Goal: Task Accomplishment & Management: Manage account settings

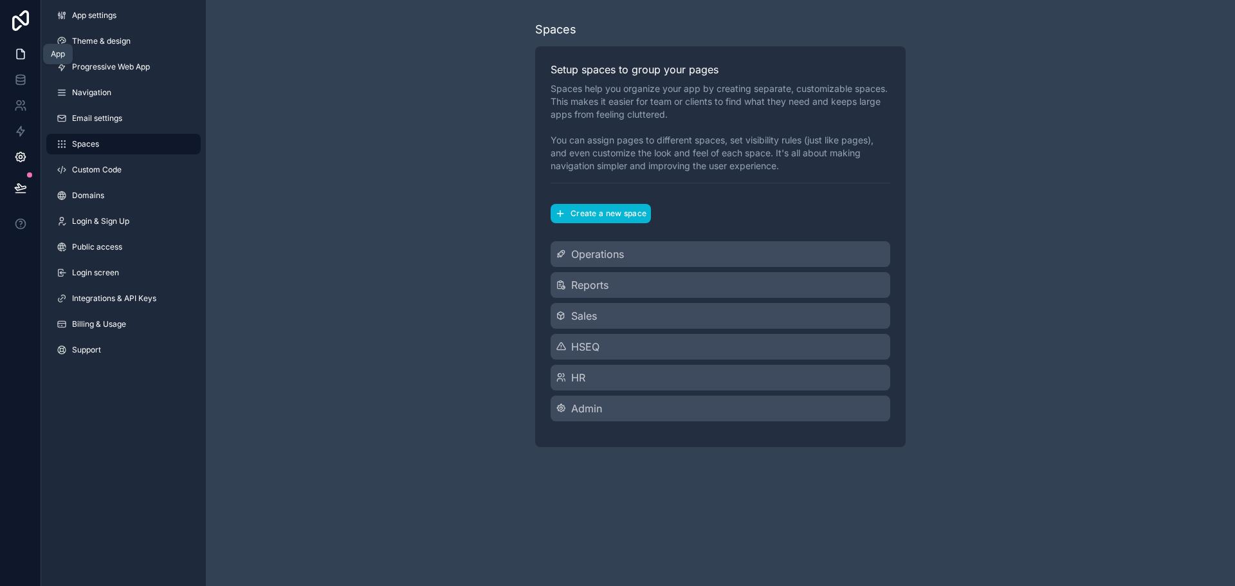
click at [32, 57] on link at bounding box center [20, 54] width 41 height 26
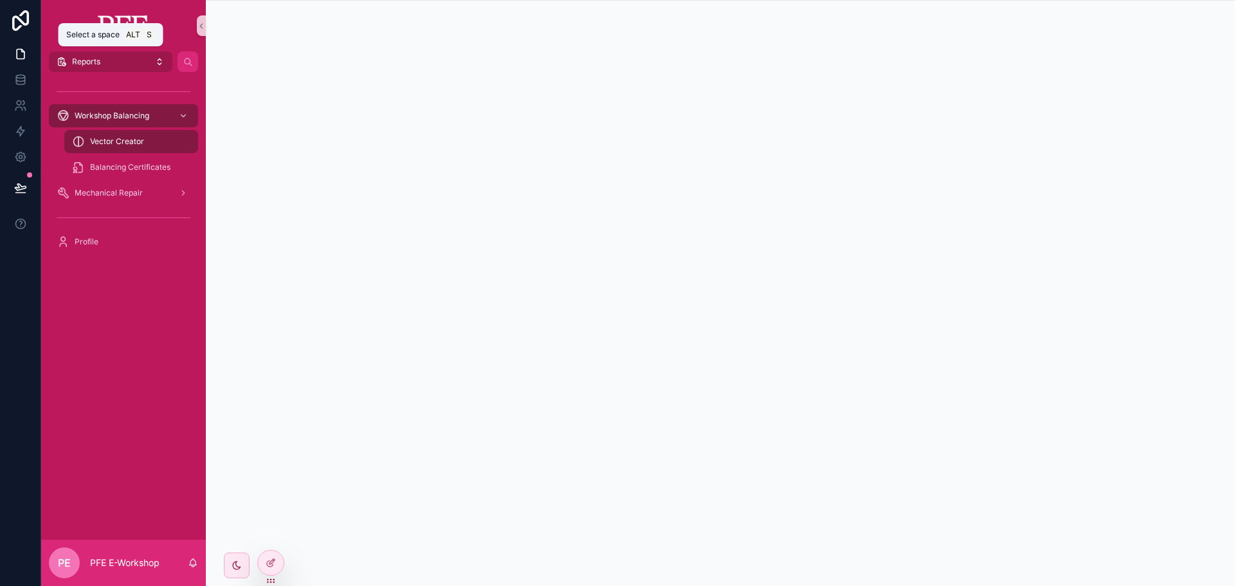
click at [154, 67] on button "Reports" at bounding box center [110, 61] width 123 height 21
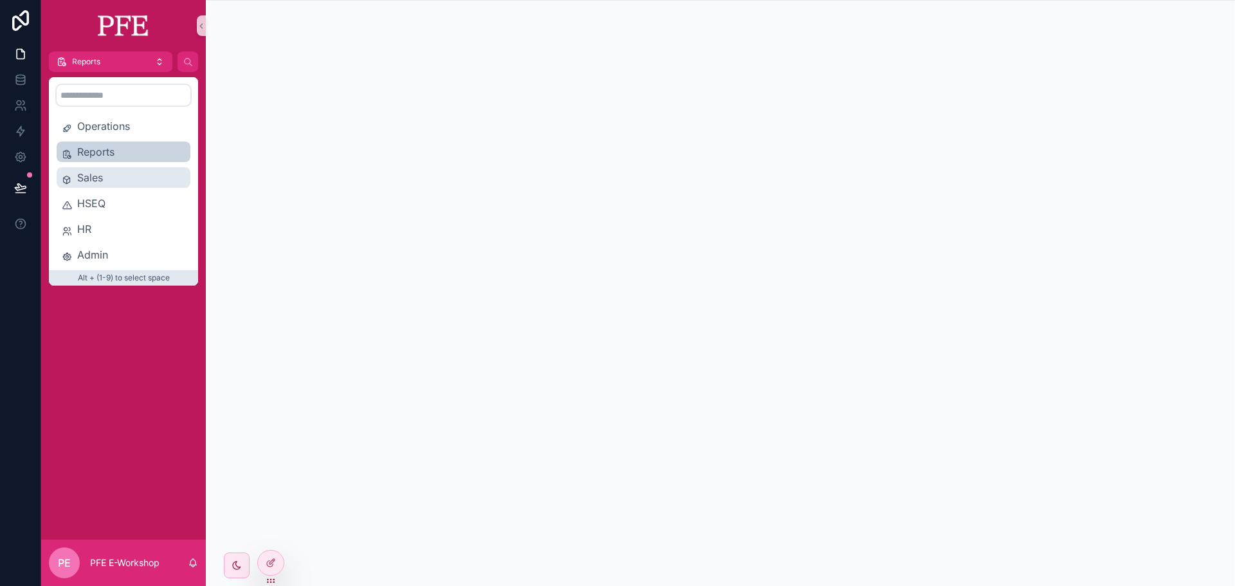
click at [122, 171] on span "Sales" at bounding box center [131, 177] width 108 height 15
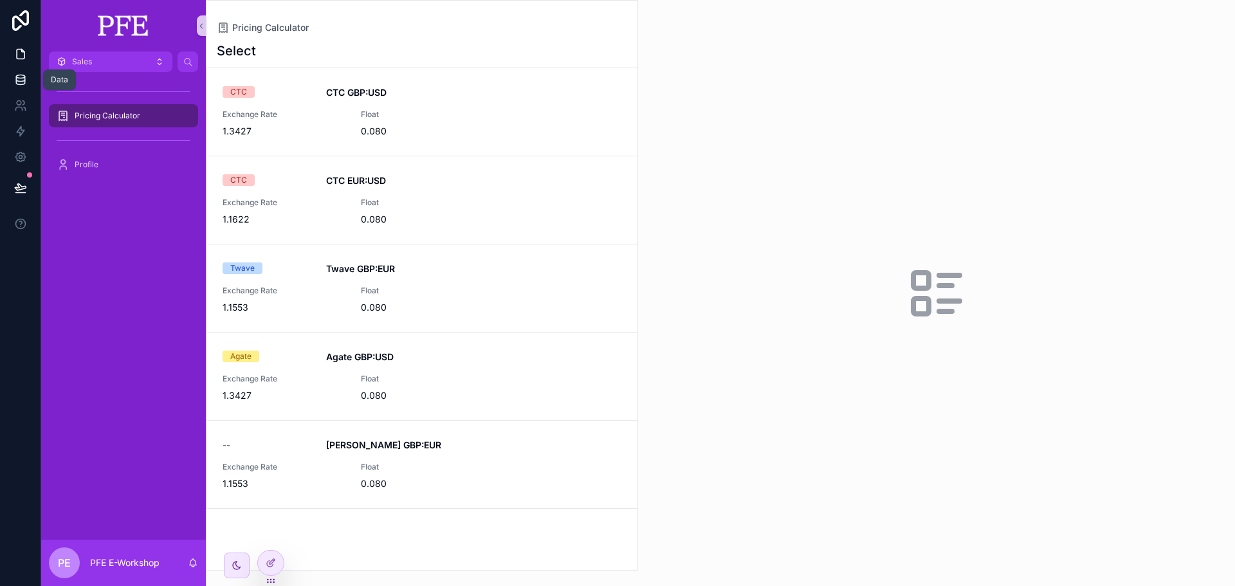
click at [12, 73] on link at bounding box center [20, 80] width 41 height 26
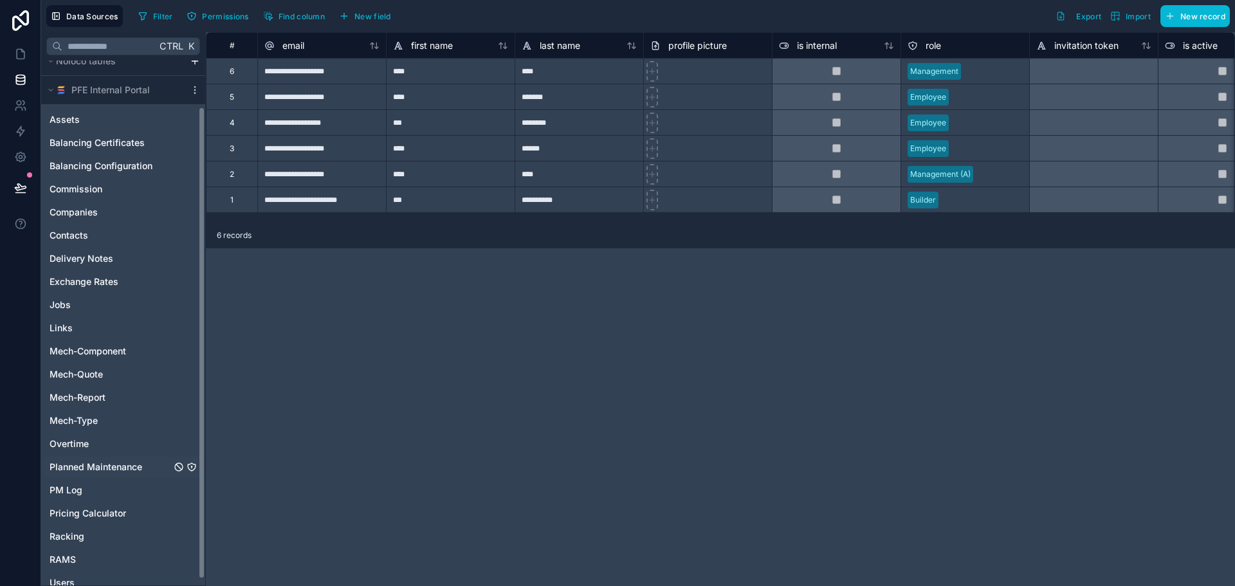
scroll to position [58, 0]
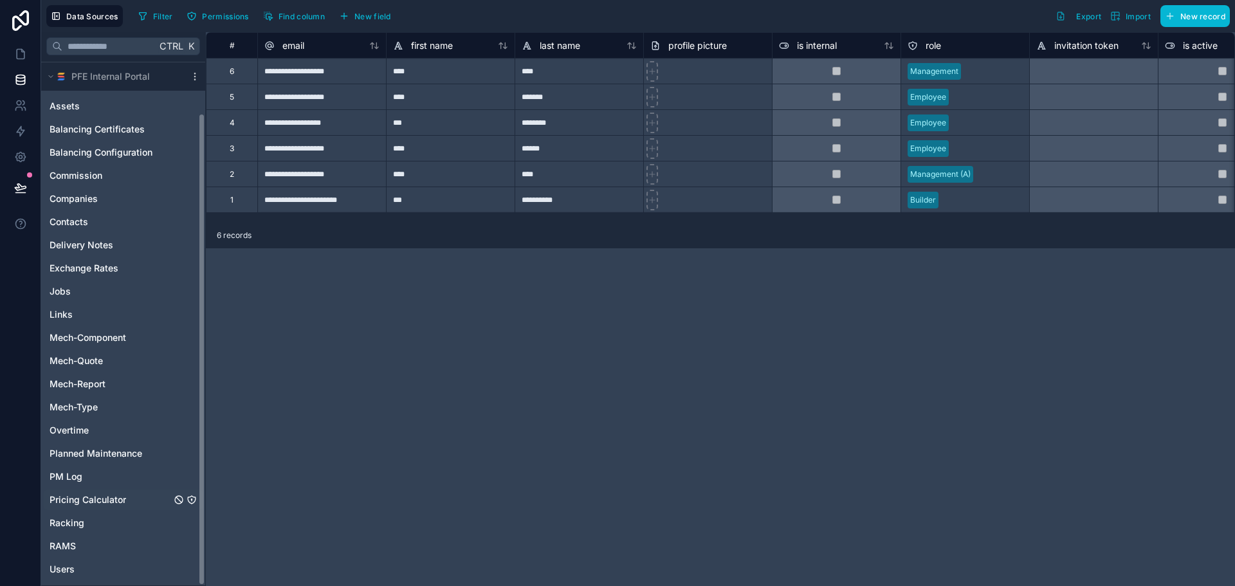
click at [135, 500] on div "Pricing Calculator" at bounding box center [123, 499] width 159 height 21
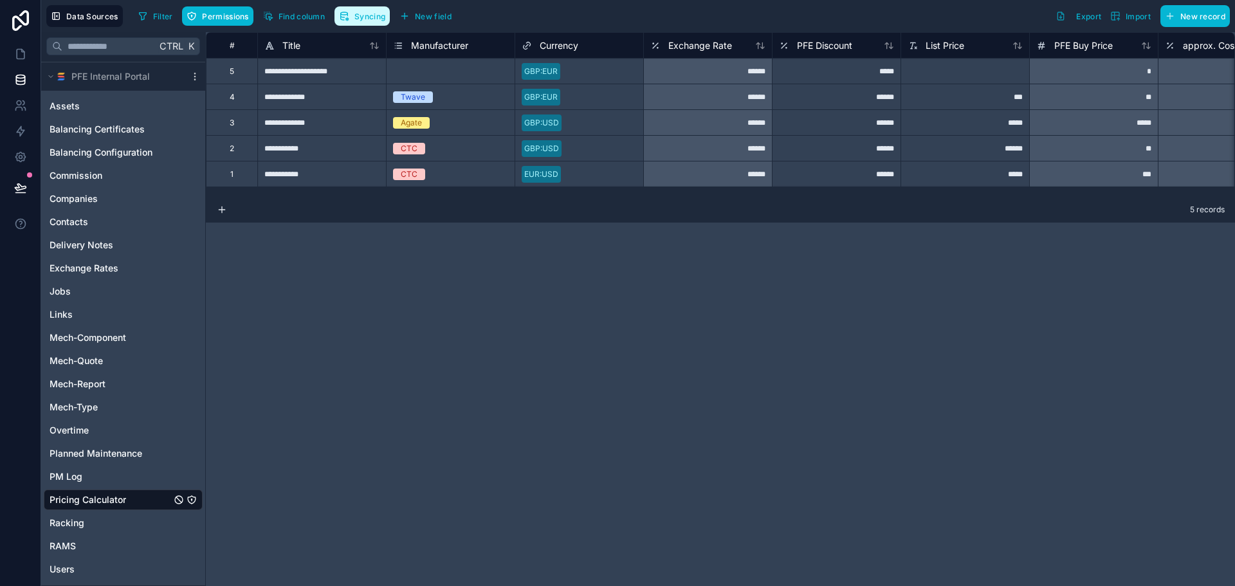
click at [370, 19] on span "Syncing" at bounding box center [369, 17] width 31 height 10
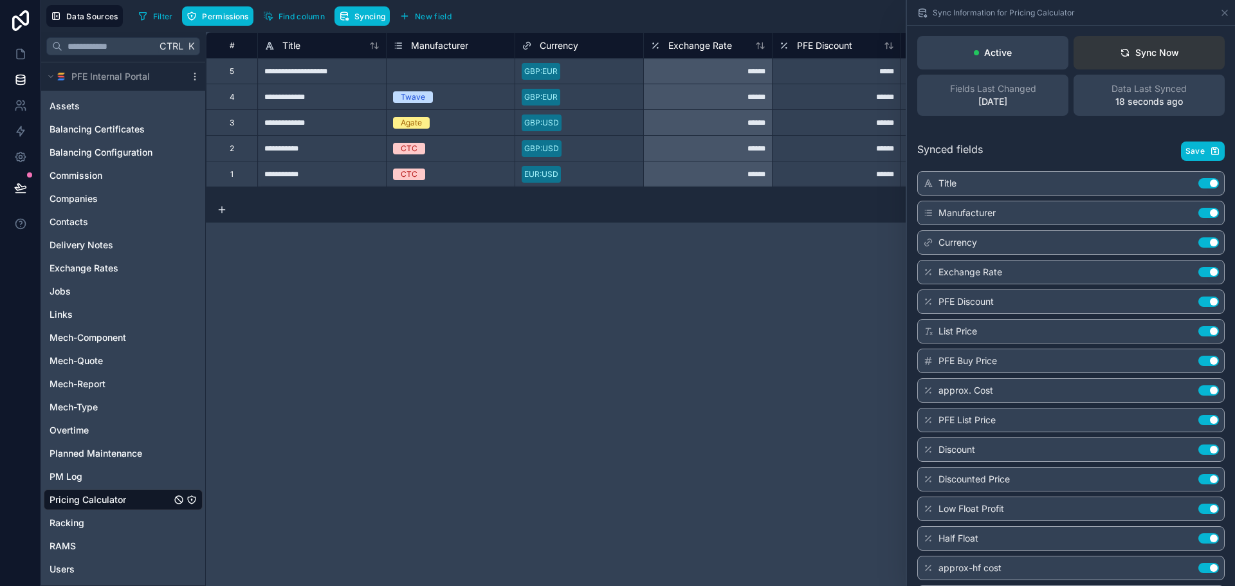
click at [1120, 41] on button "Sync Now" at bounding box center [1149, 52] width 151 height 33
click at [615, 318] on div "**********" at bounding box center [720, 309] width 1029 height 554
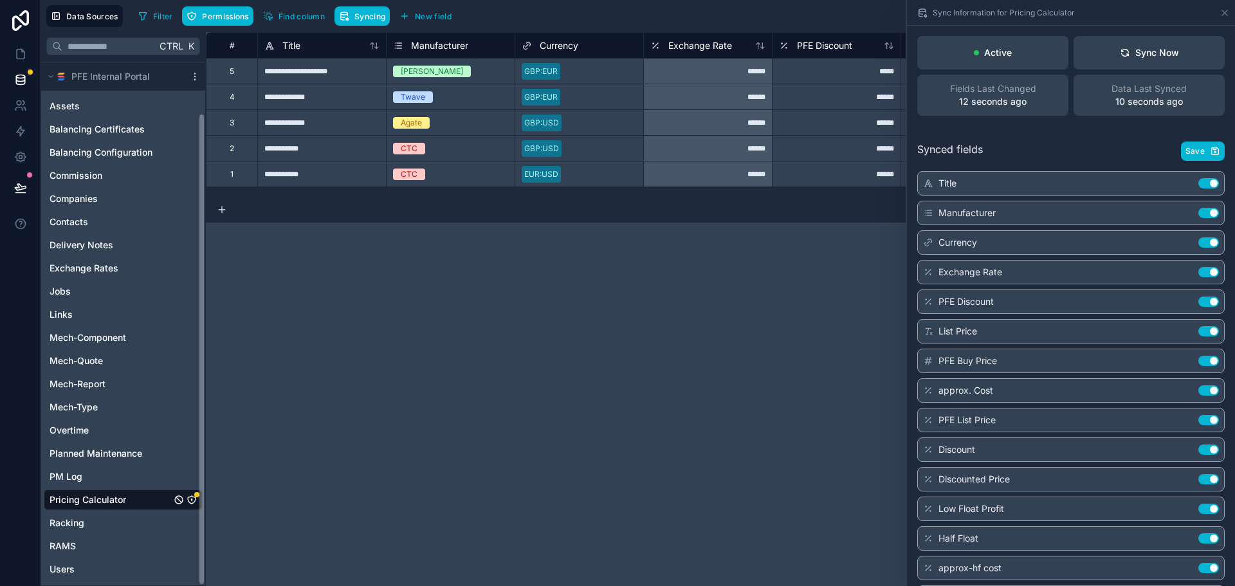
click at [190, 494] on div "Pricing Calculator" at bounding box center [123, 499] width 159 height 21
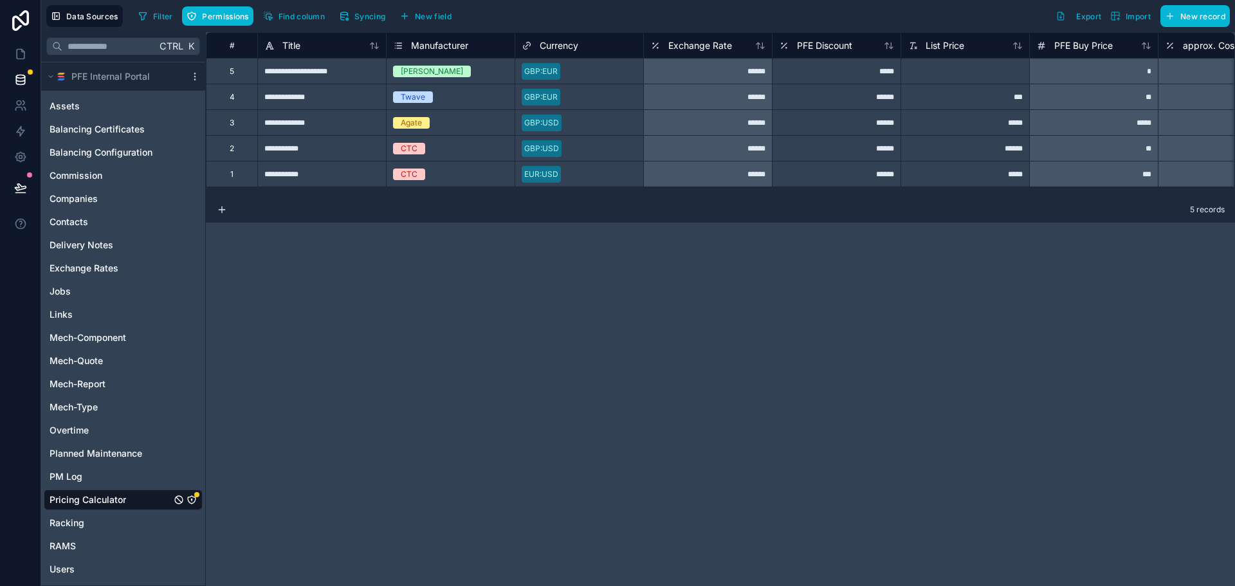
click at [190, 497] on icon "Pricing Calculator" at bounding box center [192, 500] width 10 height 10
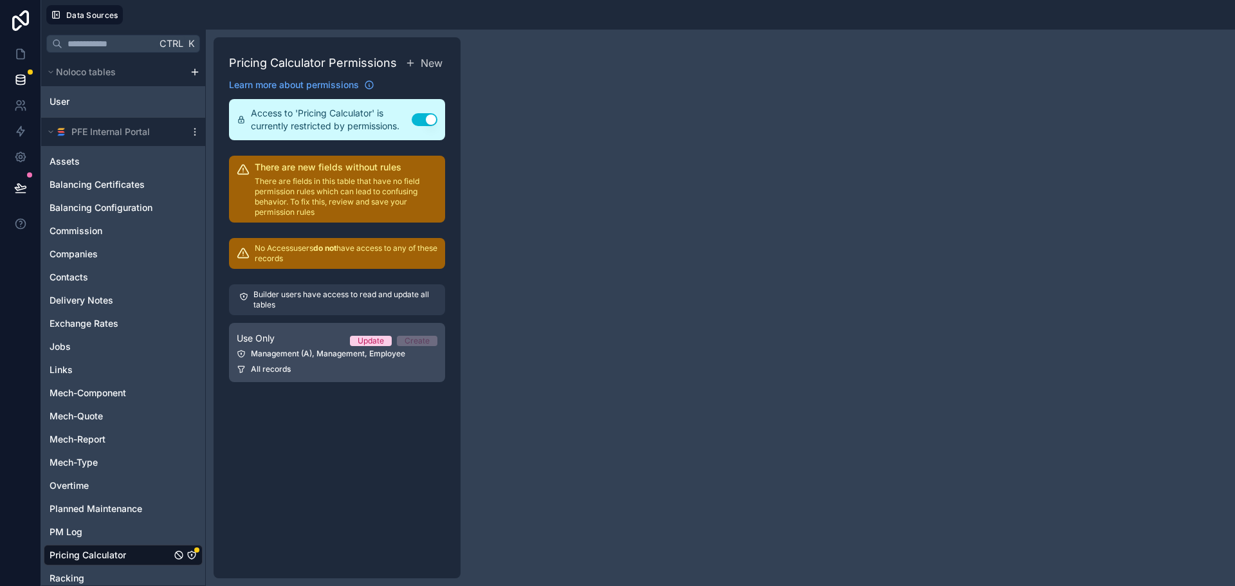
click at [284, 348] on link "Use Only Update Create Management (A), Management, Employee All records" at bounding box center [337, 352] width 216 height 59
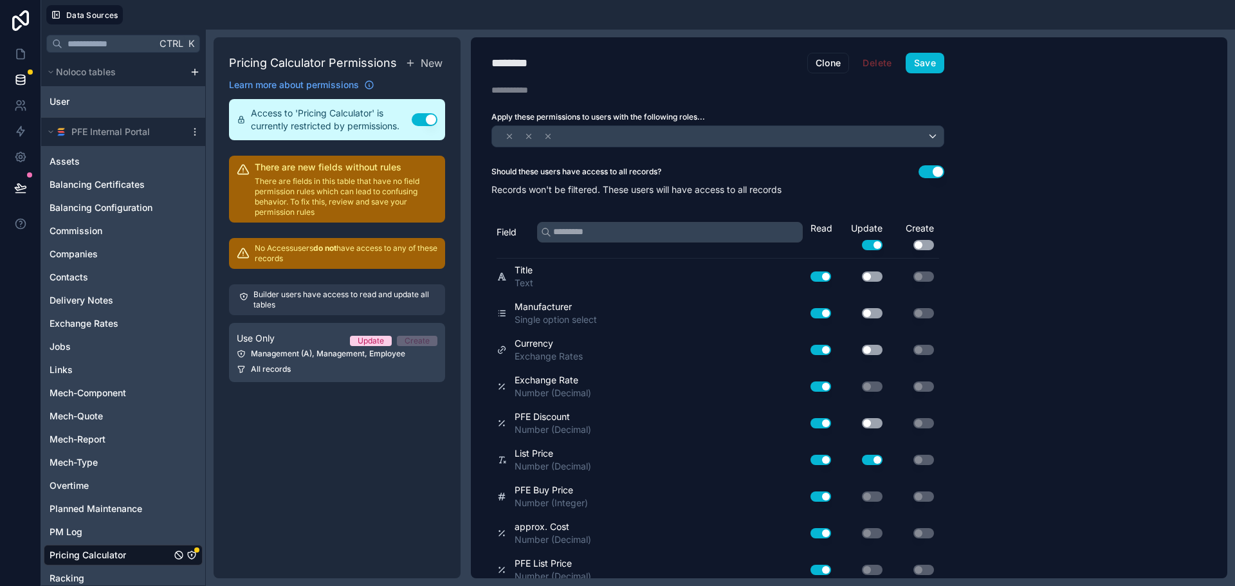
scroll to position [339, 0]
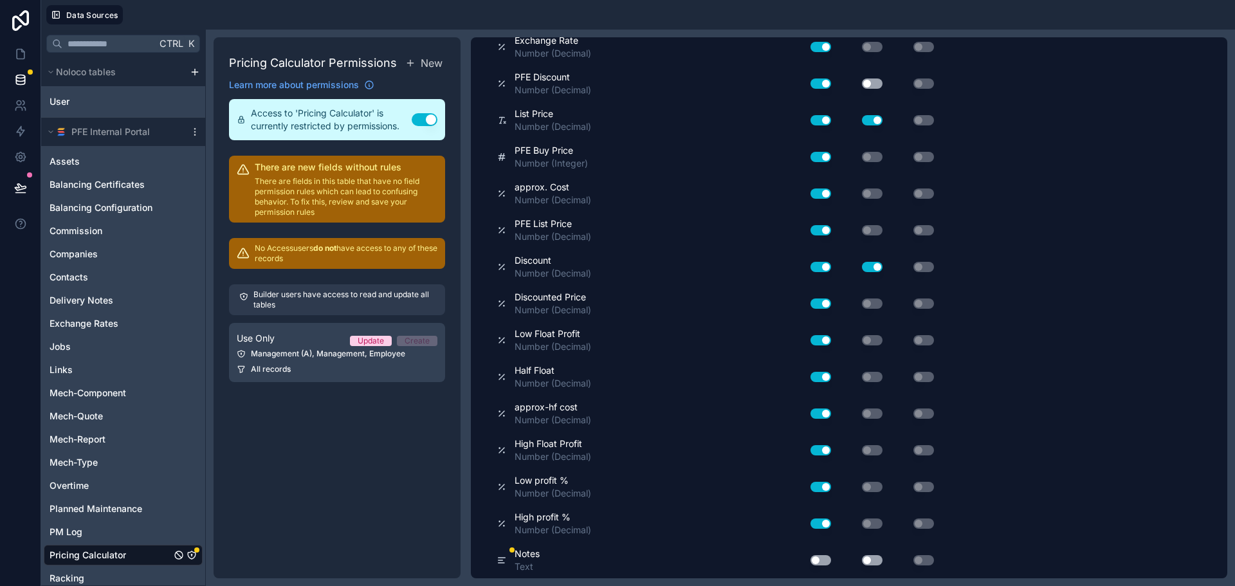
click at [822, 555] on button "Use setting" at bounding box center [820, 560] width 21 height 10
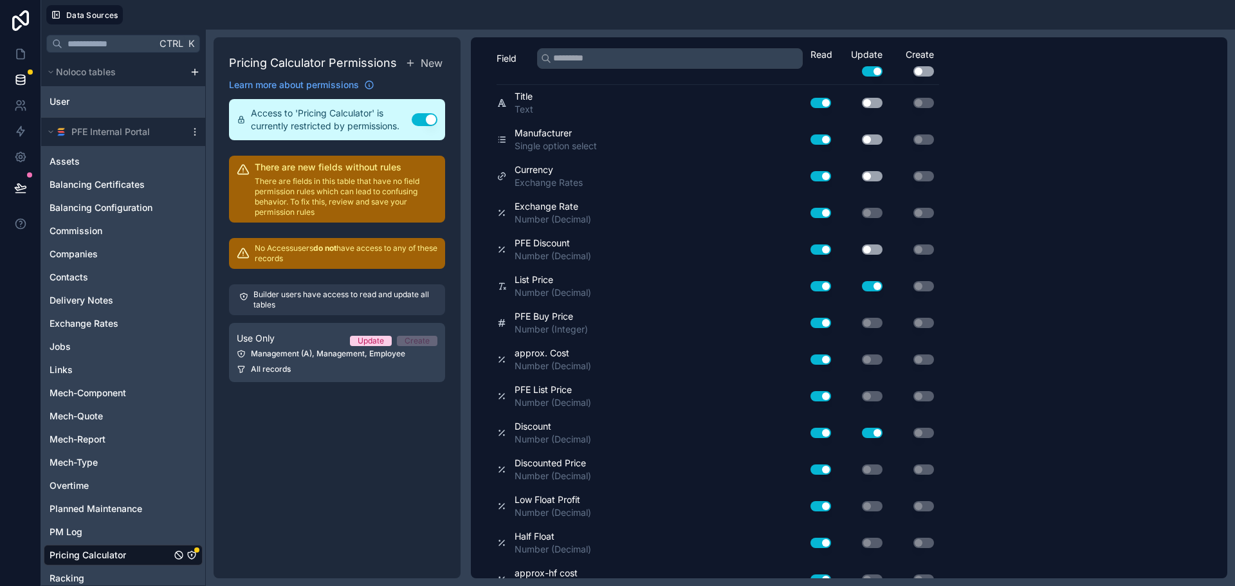
scroll to position [0, 0]
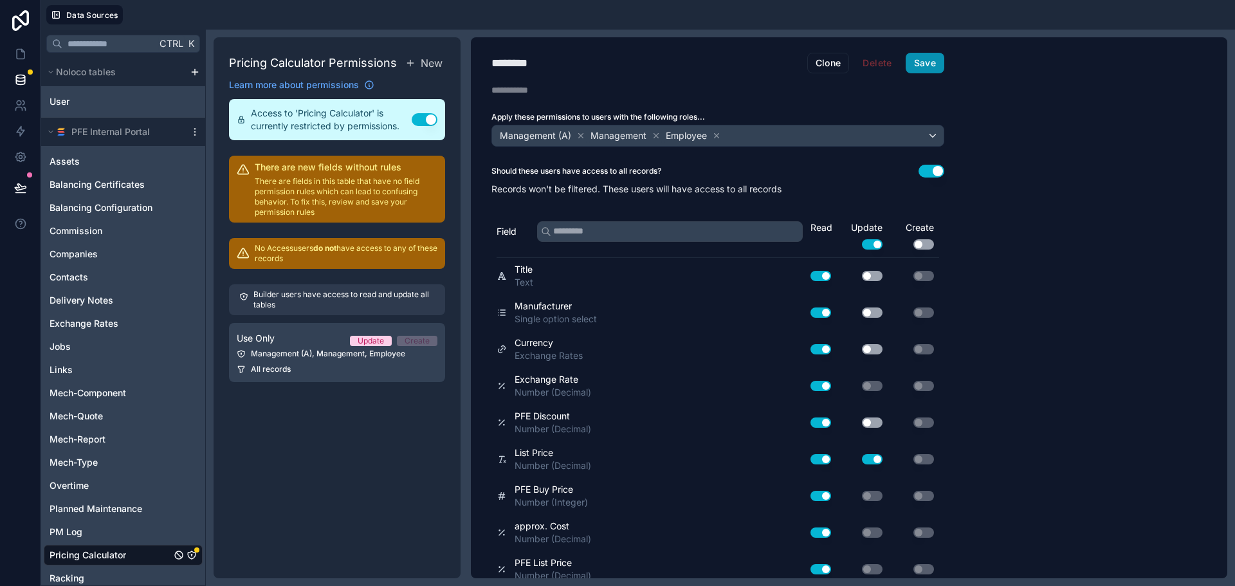
click at [932, 57] on button "Save" at bounding box center [925, 63] width 39 height 21
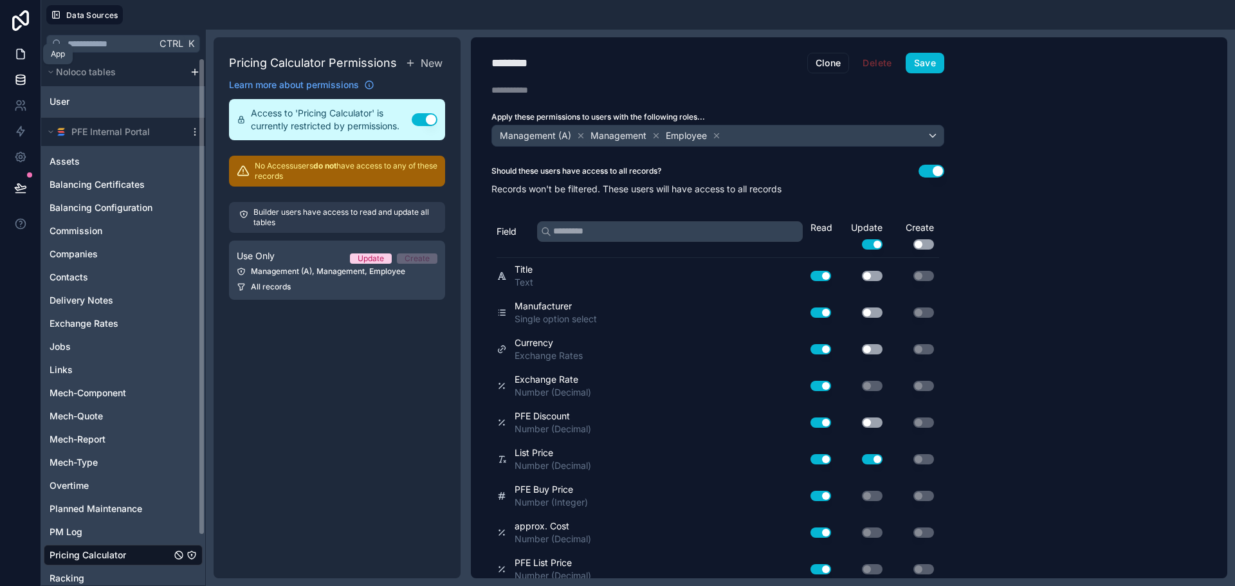
click at [22, 57] on icon at bounding box center [20, 54] width 13 height 13
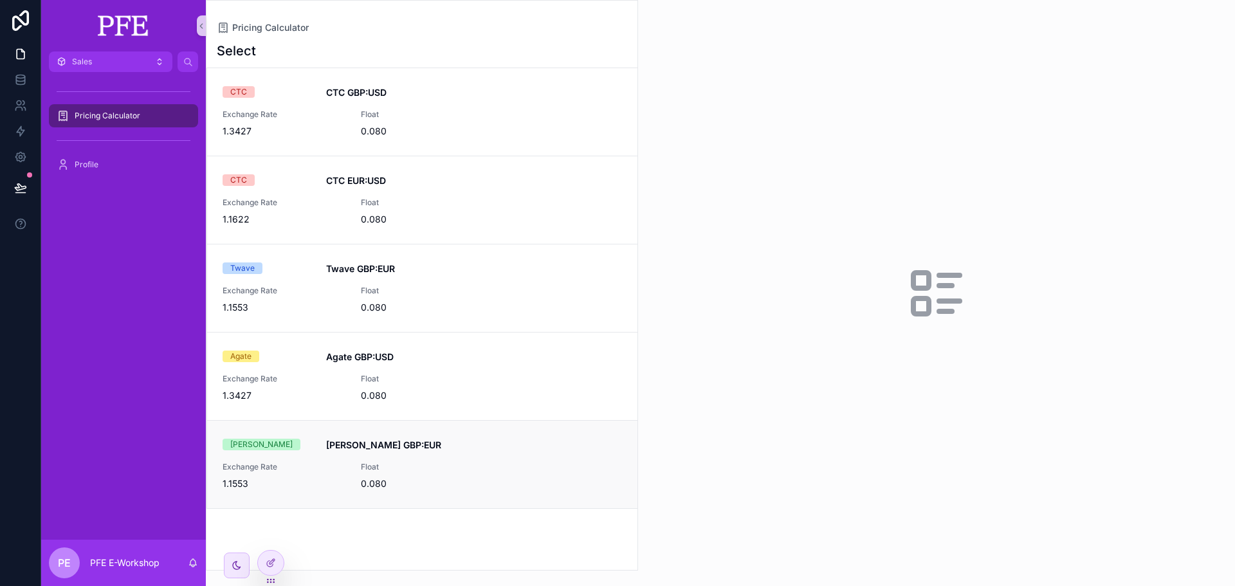
click at [345, 442] on strong "[PERSON_NAME] GBP:EUR" at bounding box center [383, 444] width 115 height 11
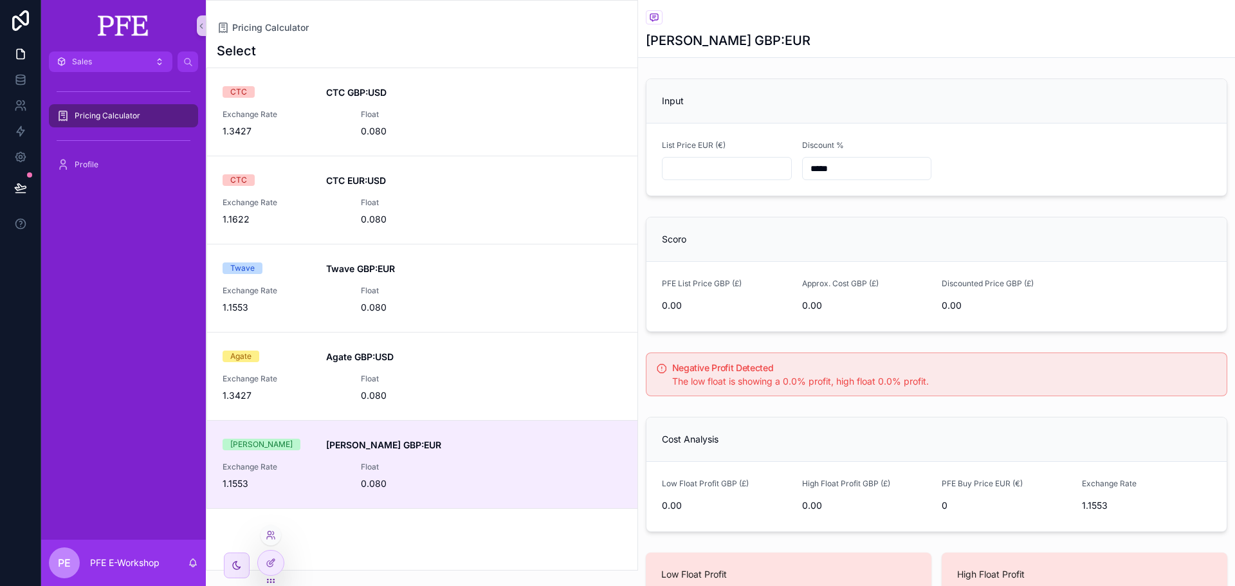
drag, startPoint x: 274, startPoint y: 562, endPoint x: 284, endPoint y: 553, distance: 13.6
click at [274, 562] on icon at bounding box center [271, 563] width 10 height 10
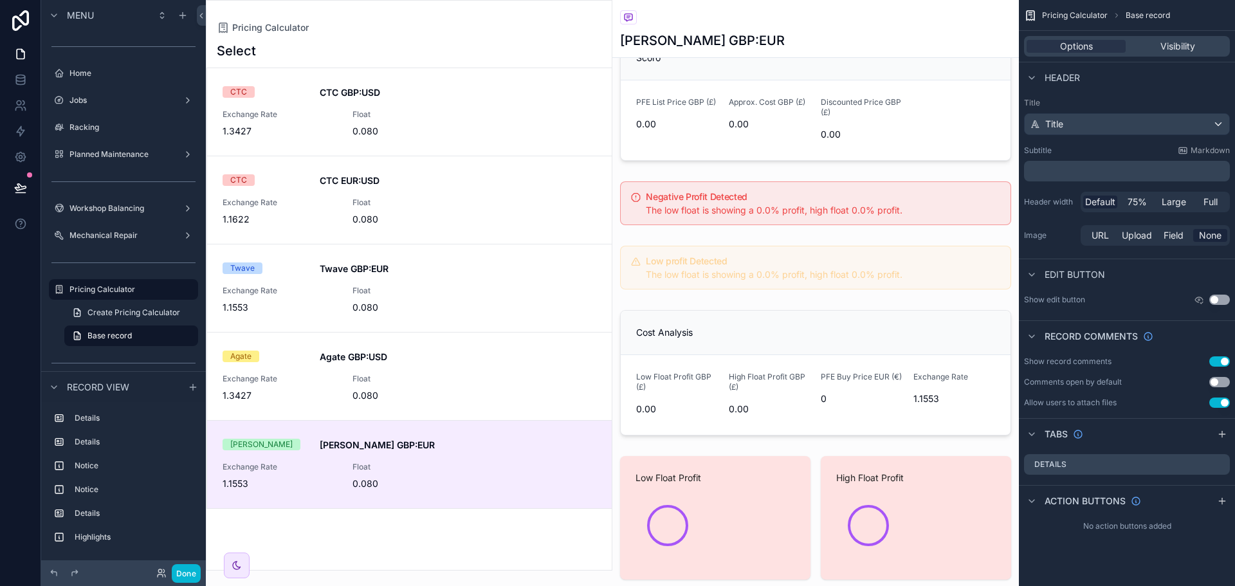
scroll to position [782, 0]
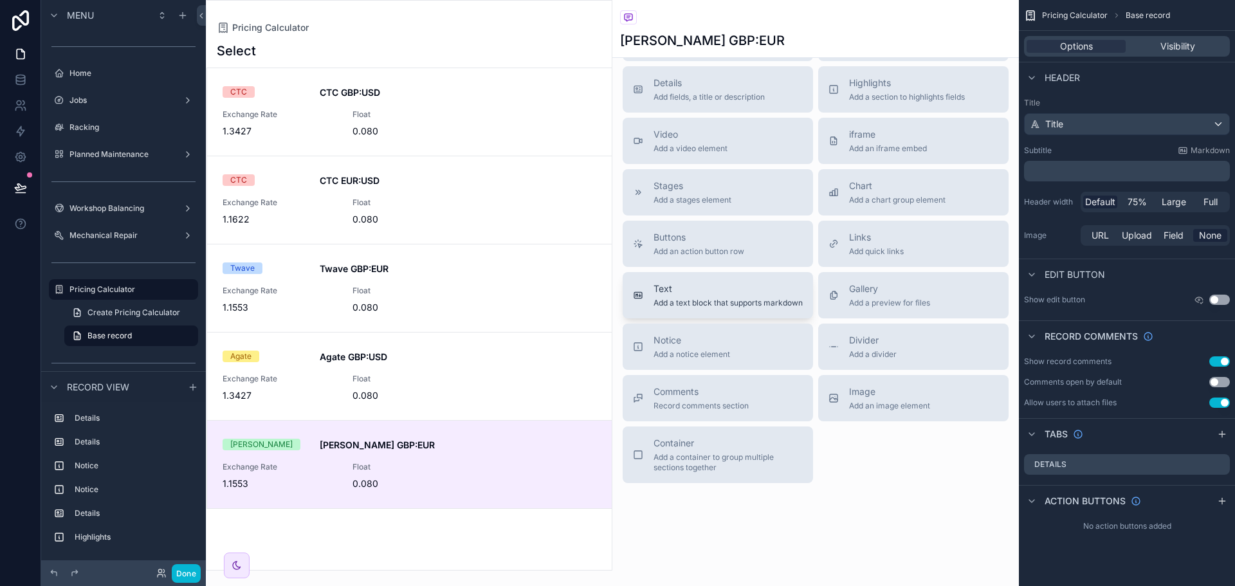
click at [721, 285] on div "Text Add a text block that supports markdown" at bounding box center [728, 295] width 149 height 26
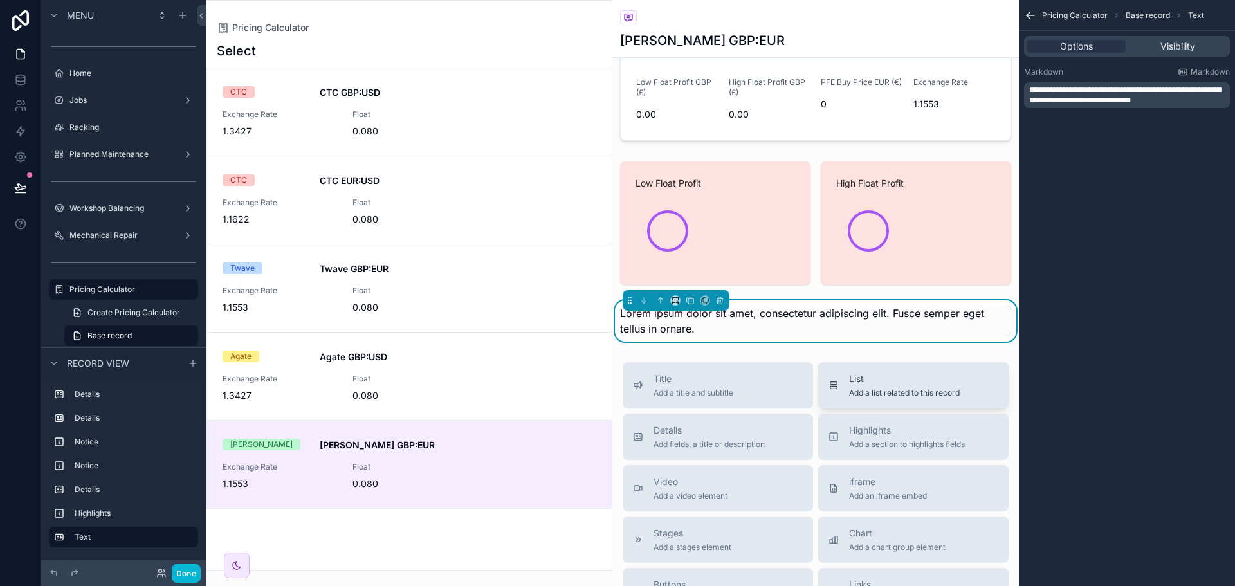
scroll to position [504, 0]
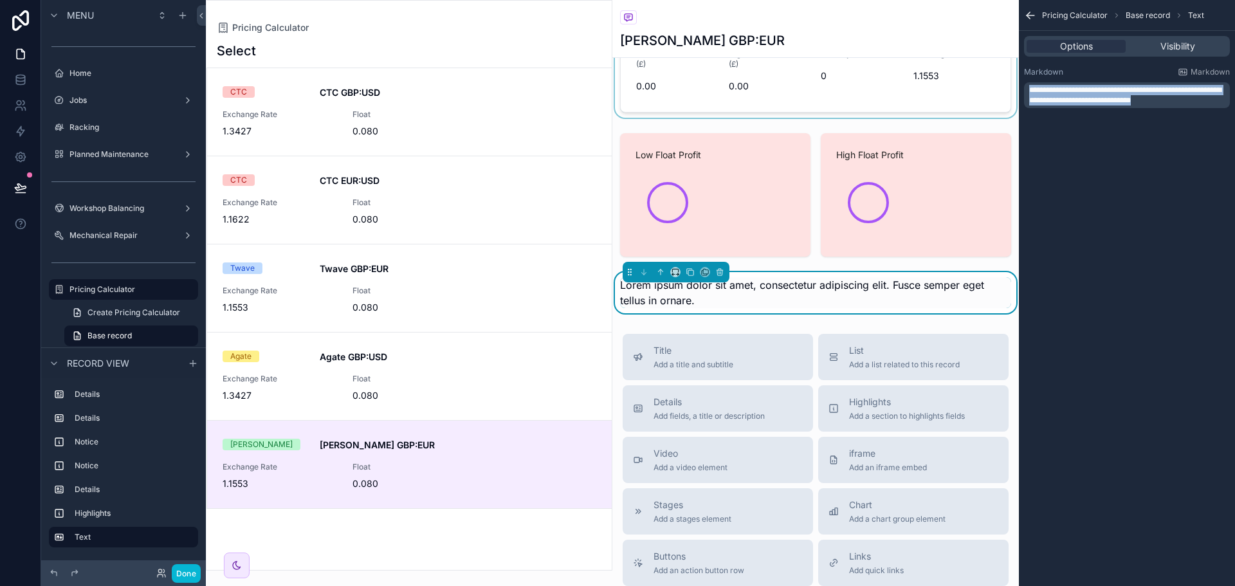
drag, startPoint x: 1186, startPoint y: 100, endPoint x: 1003, endPoint y: 86, distance: 183.9
click at [1003, 86] on div "Sales Home Jobs Racking Planned Maintenance Workshop Balancing Mechanical Repai…" at bounding box center [720, 293] width 1029 height 586
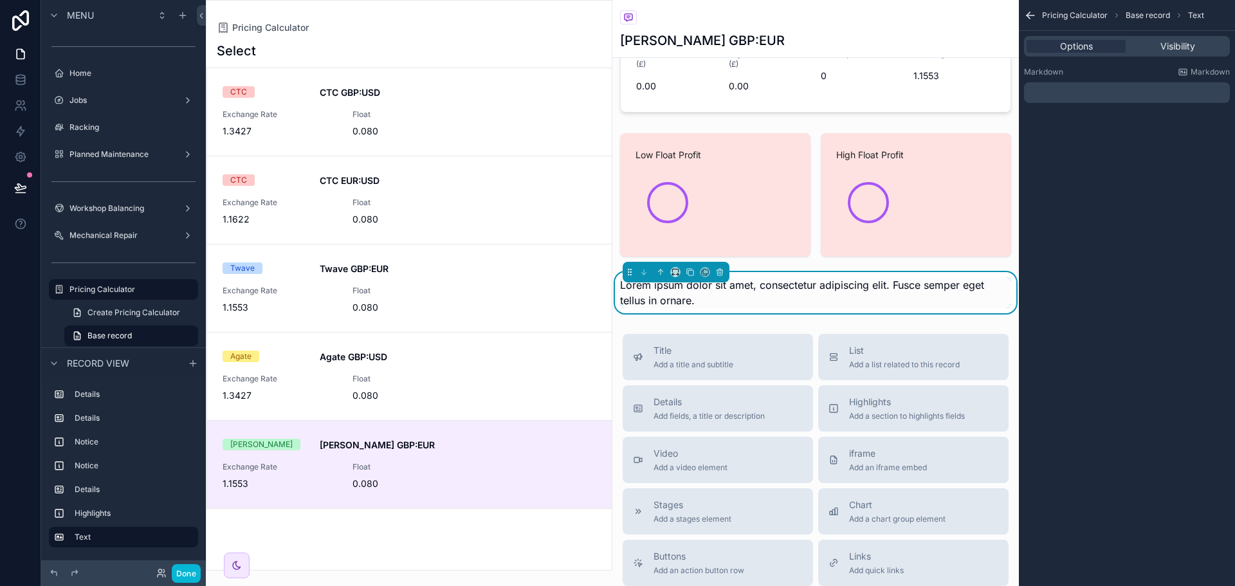
click at [1147, 100] on div "﻿" at bounding box center [1127, 92] width 206 height 21
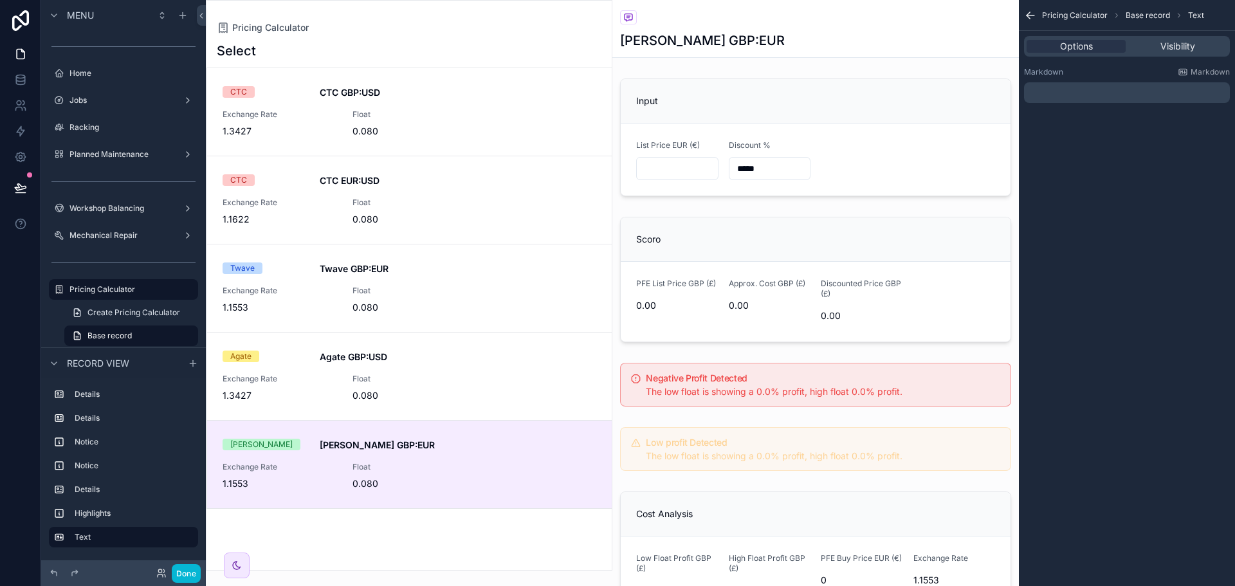
click at [1146, 92] on p "﻿" at bounding box center [1128, 92] width 198 height 10
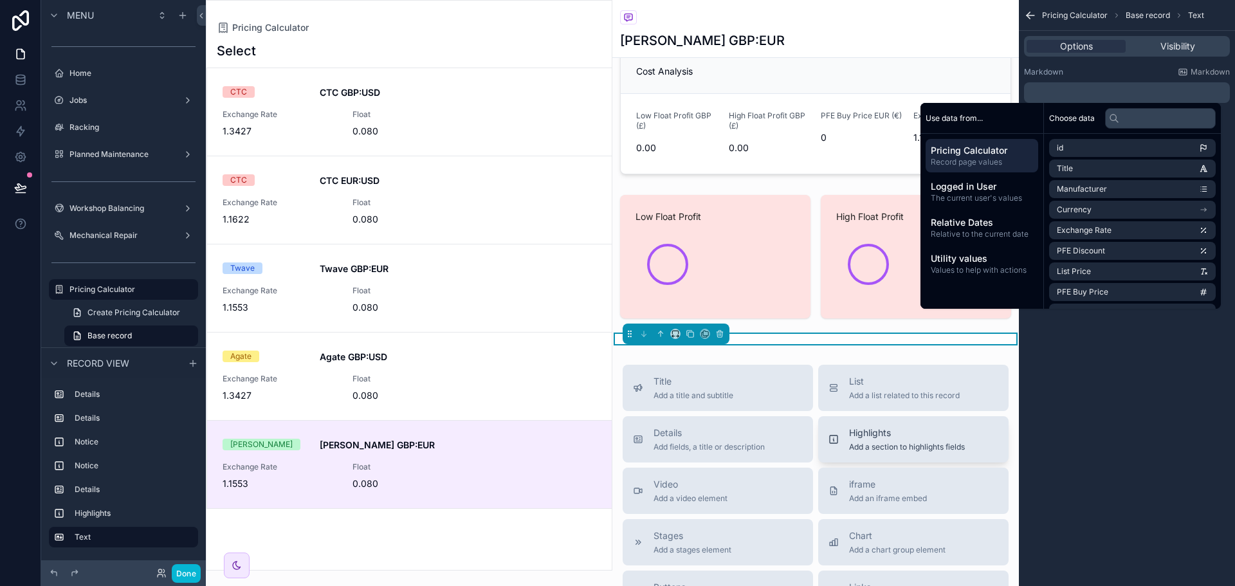
scroll to position [450, 0]
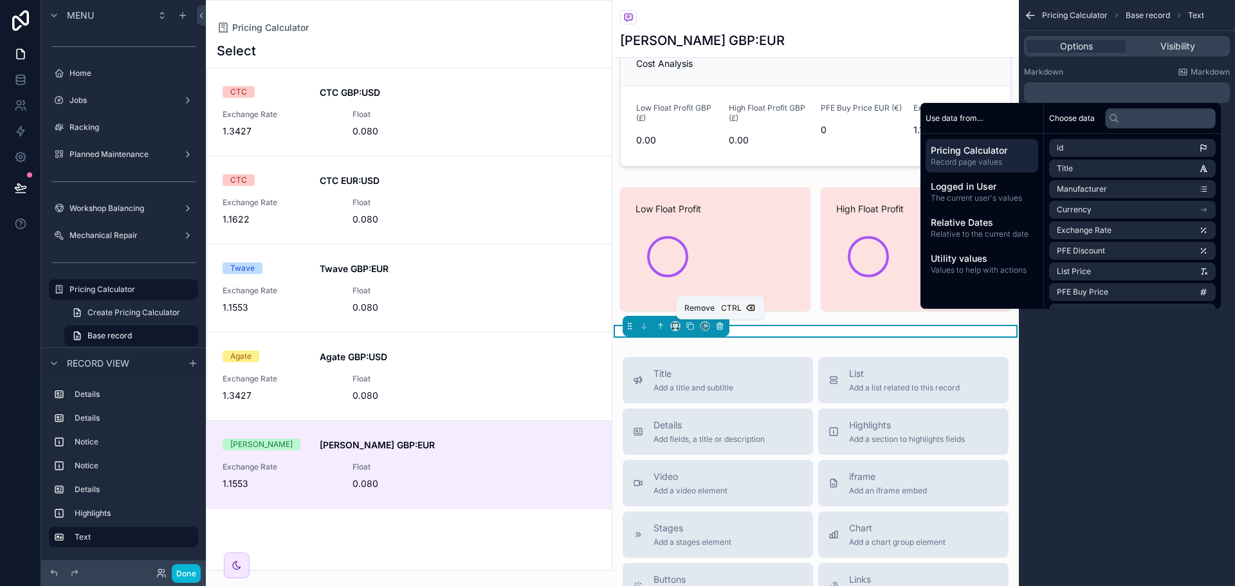
click at [726, 328] on button "scrollable content" at bounding box center [720, 326] width 14 height 14
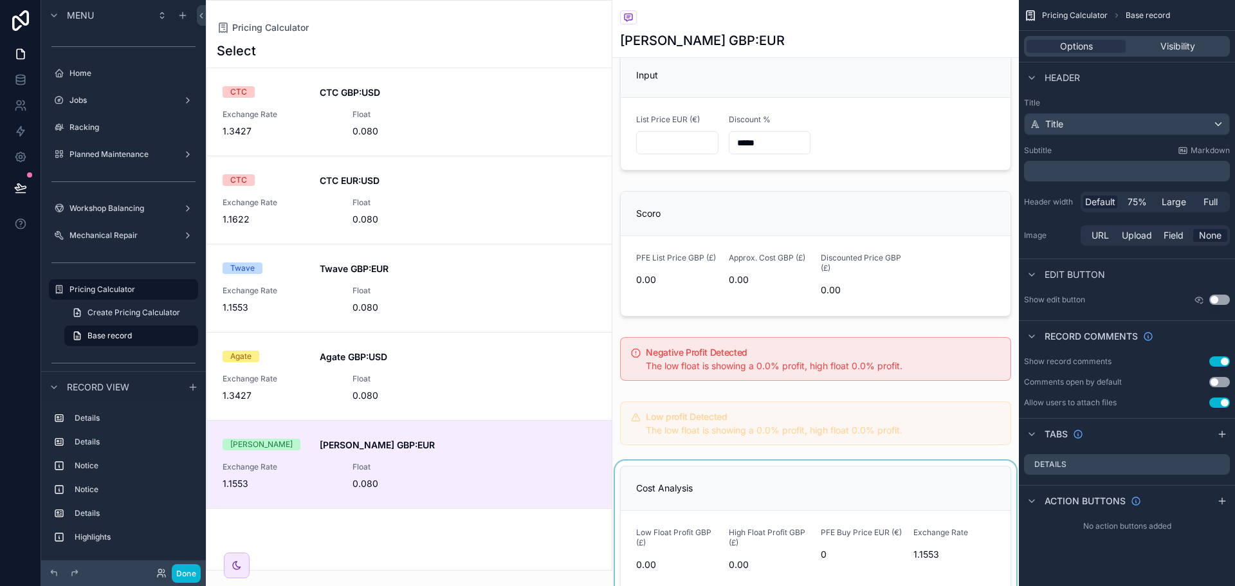
scroll to position [0, 0]
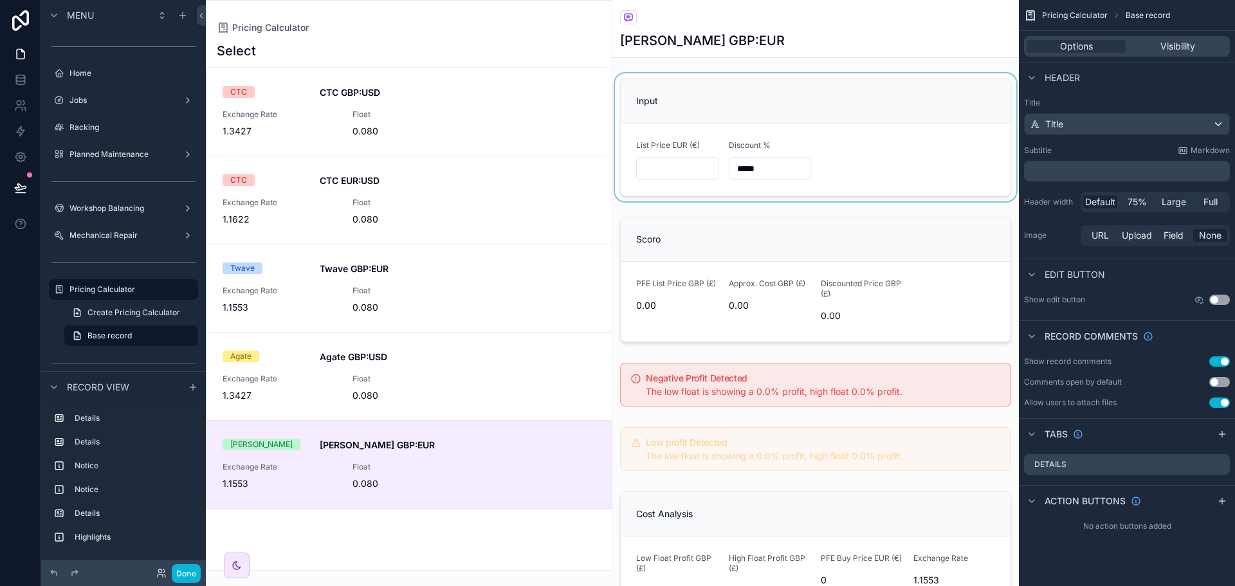
click at [789, 116] on div "scrollable content" at bounding box center [815, 137] width 407 height 128
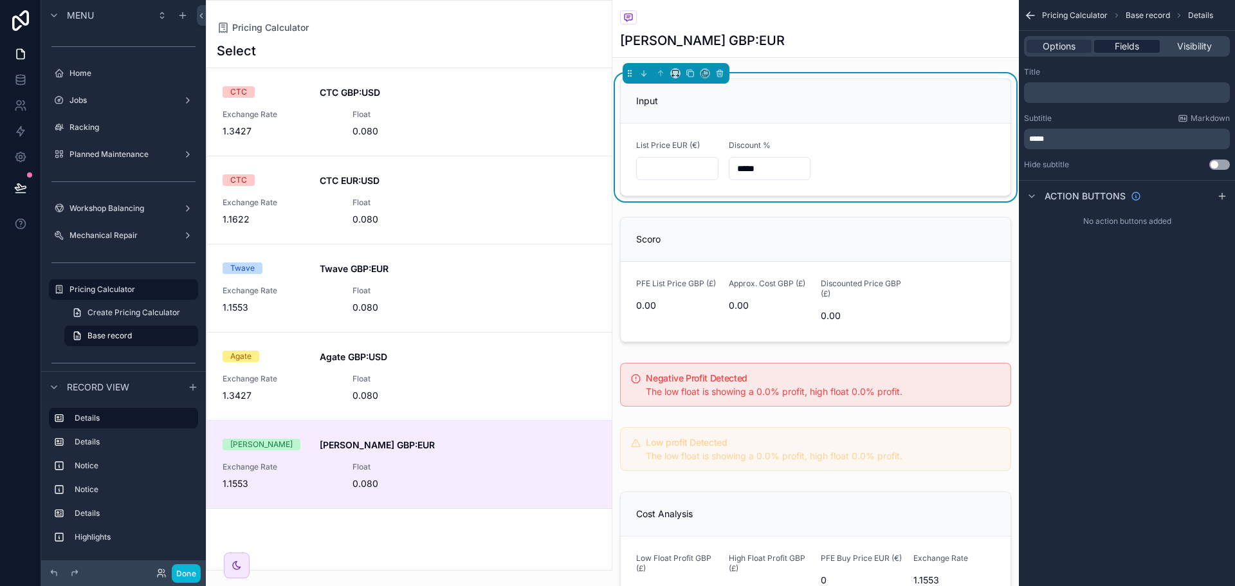
click at [1133, 46] on span "Fields" at bounding box center [1127, 46] width 24 height 13
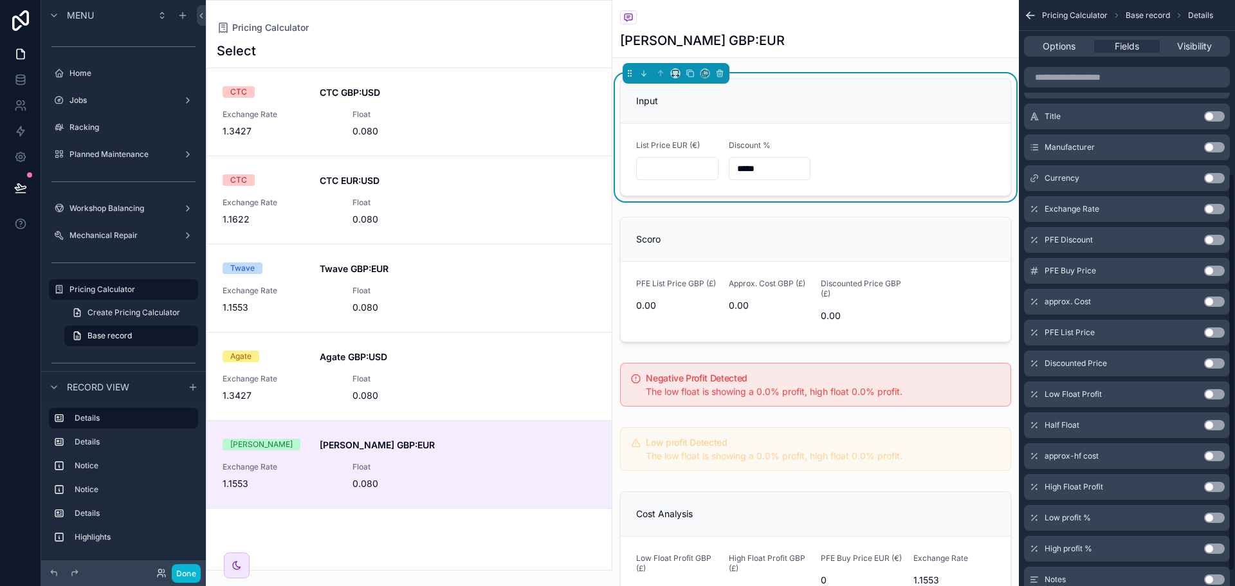
scroll to position [257, 0]
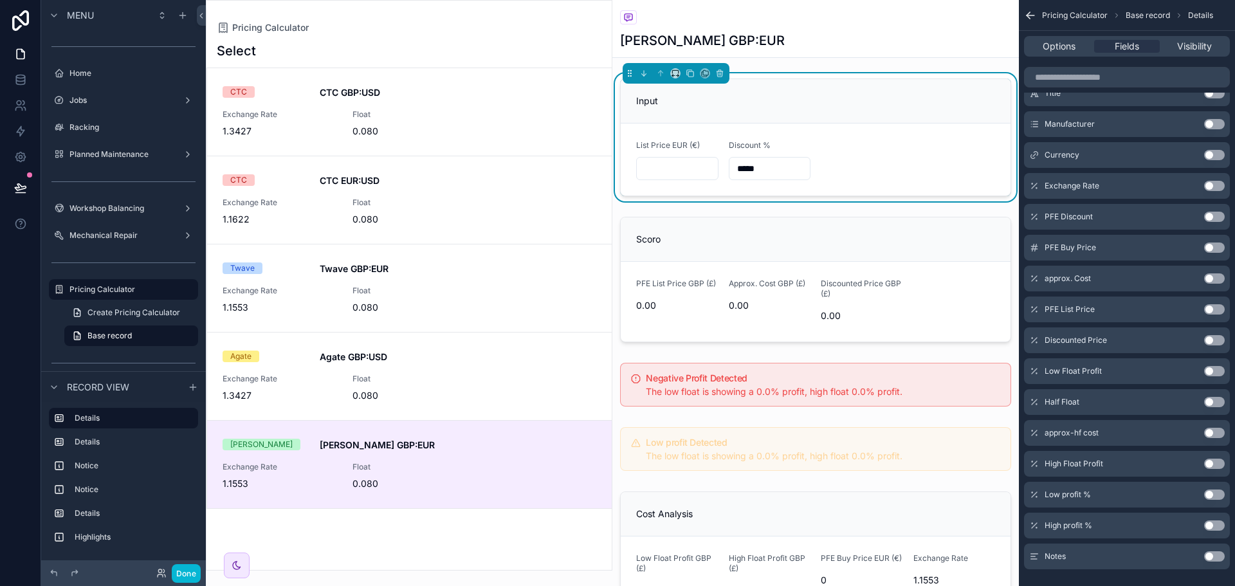
click at [890, 48] on div "[PERSON_NAME] GBP:EUR" at bounding box center [815, 41] width 391 height 18
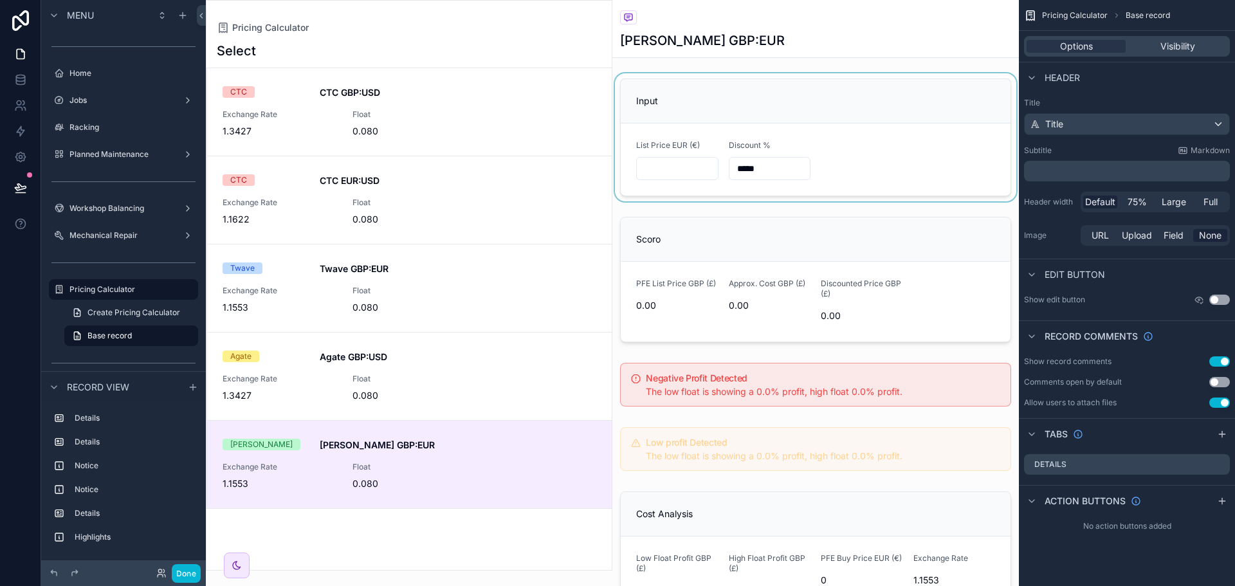
click at [843, 107] on div "scrollable content" at bounding box center [815, 137] width 407 height 128
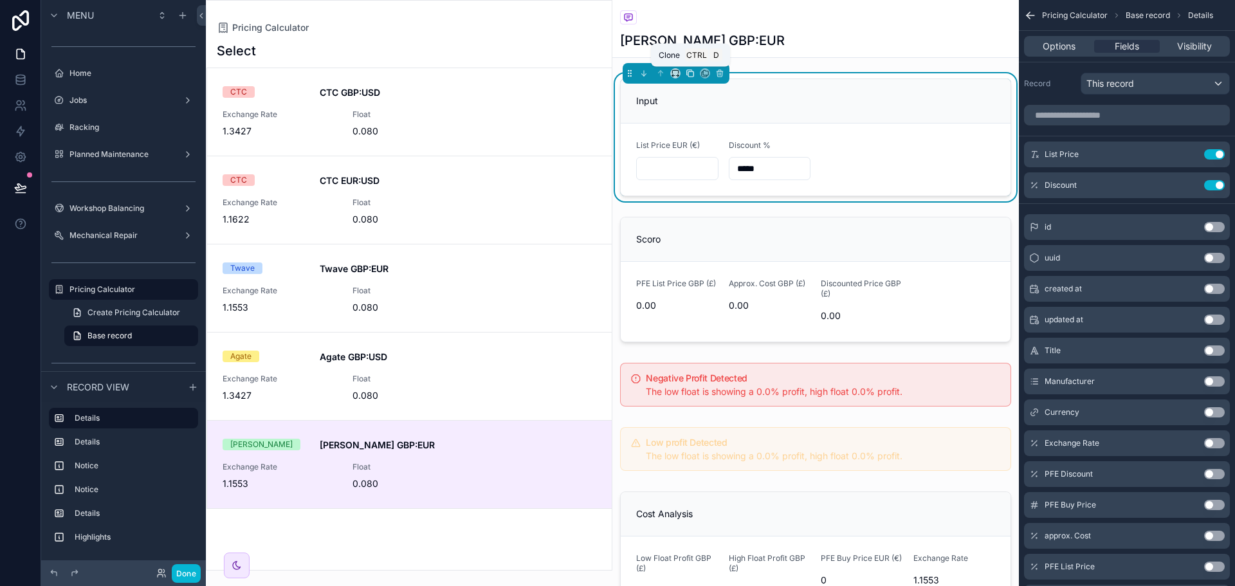
click at [690, 74] on icon "scrollable content" at bounding box center [690, 73] width 9 height 9
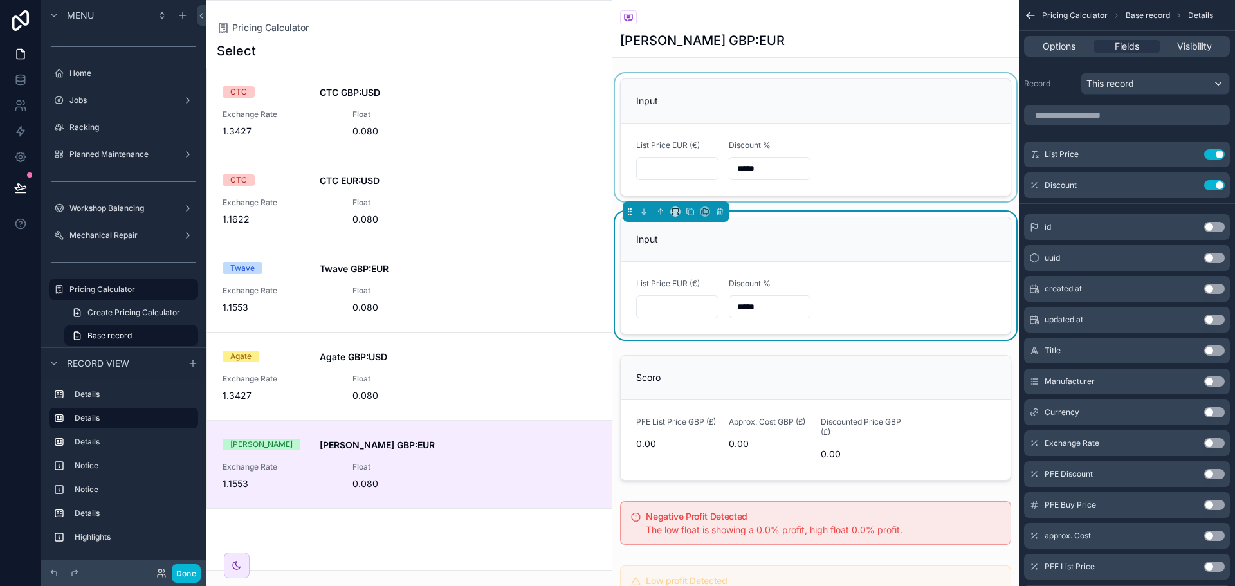
click at [721, 88] on div "scrollable content" at bounding box center [815, 137] width 407 height 128
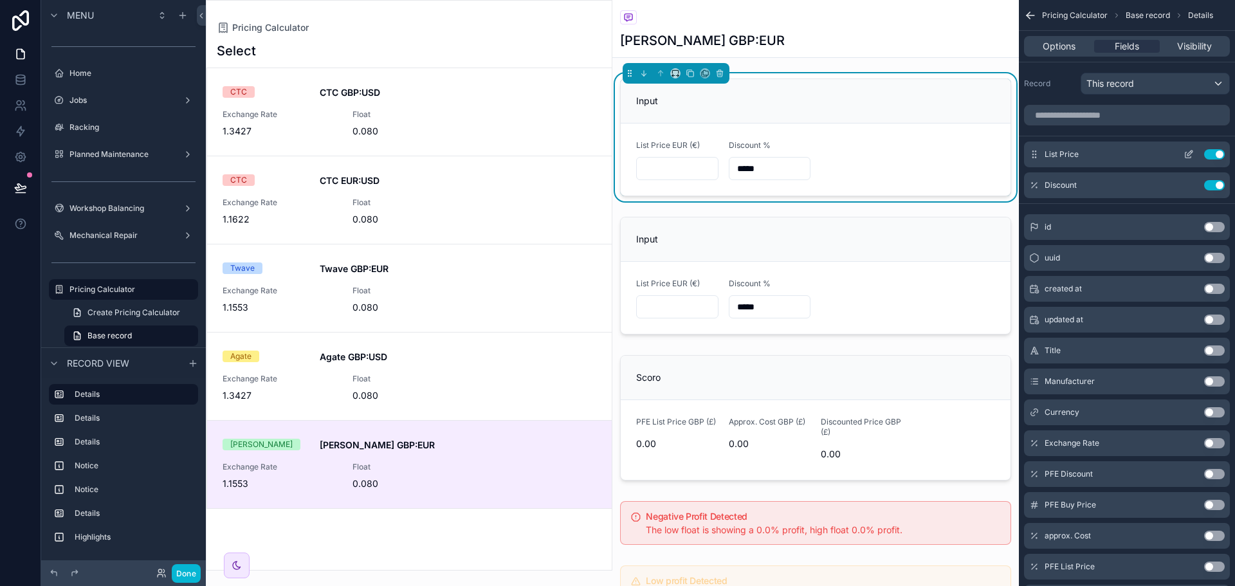
click at [1218, 152] on button "Use setting" at bounding box center [1214, 154] width 21 height 10
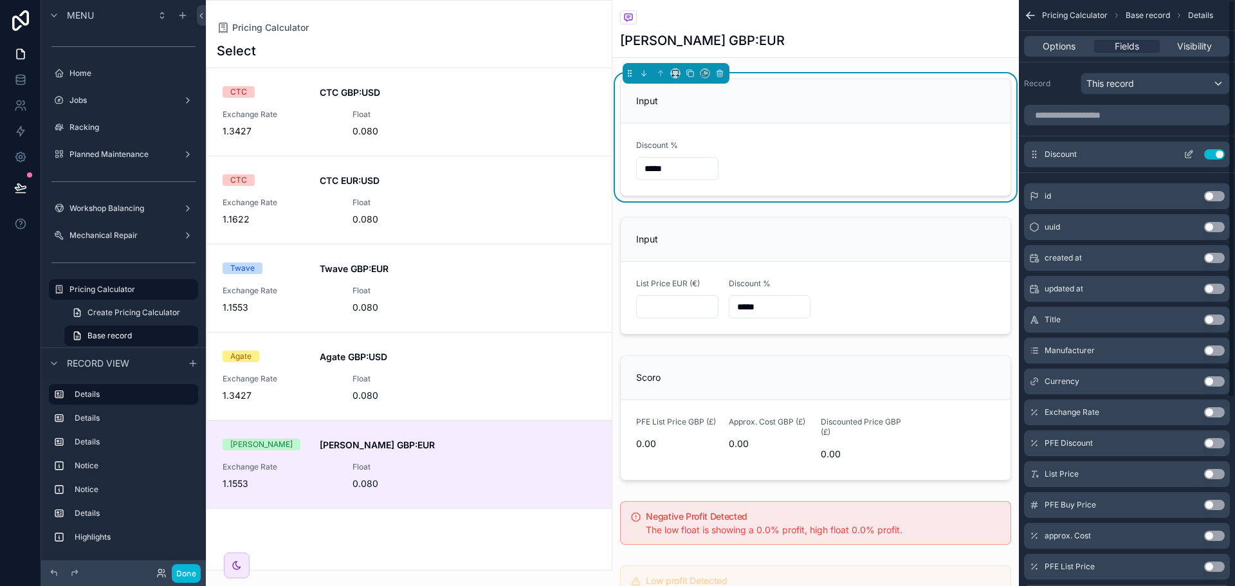
click at [1216, 152] on button "Use setting" at bounding box center [1214, 154] width 21 height 10
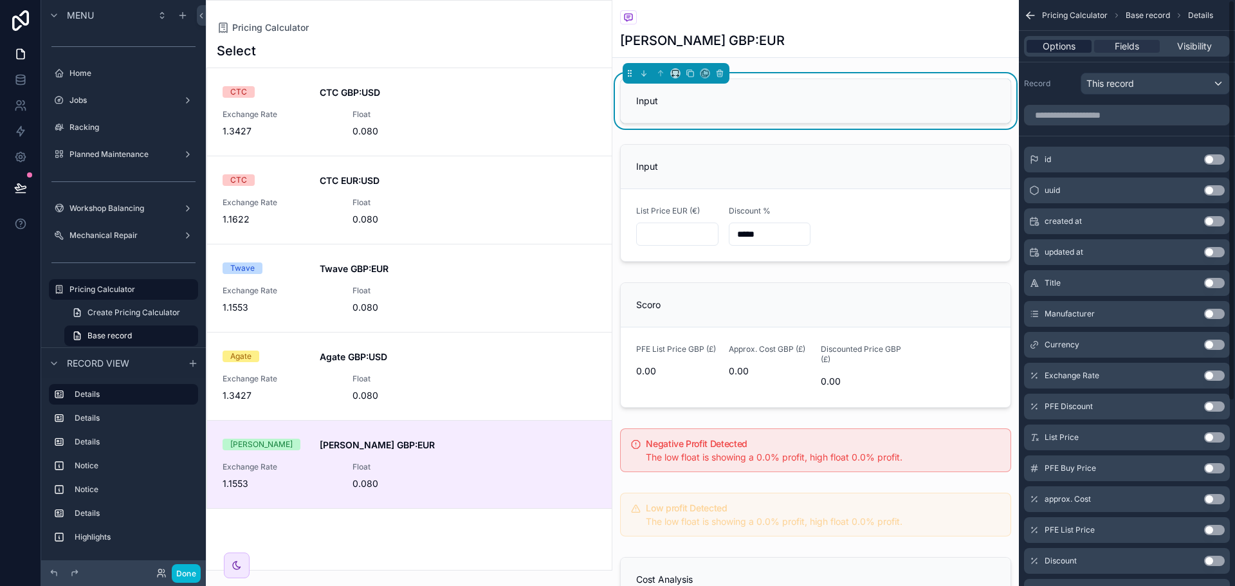
click at [1054, 42] on span "Options" at bounding box center [1059, 46] width 33 height 13
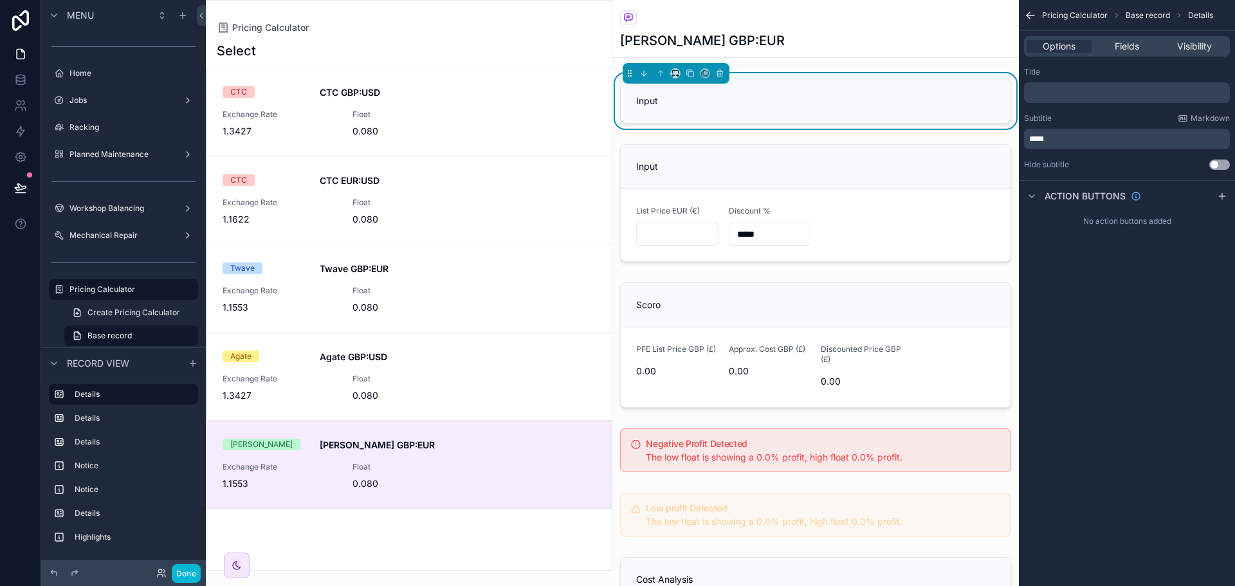
drag, startPoint x: 1069, startPoint y: 133, endPoint x: 1053, endPoint y: 132, distance: 16.1
click at [1053, 132] on div "*****" at bounding box center [1127, 139] width 206 height 21
drag, startPoint x: 1056, startPoint y: 139, endPoint x: 1021, endPoint y: 136, distance: 34.2
click at [1021, 136] on div "Title ﻿ Subtitle Markdown ***** Hide subtitle Use setting" at bounding box center [1127, 118] width 216 height 113
click at [1032, 17] on icon "scrollable content" at bounding box center [1030, 15] width 13 height 13
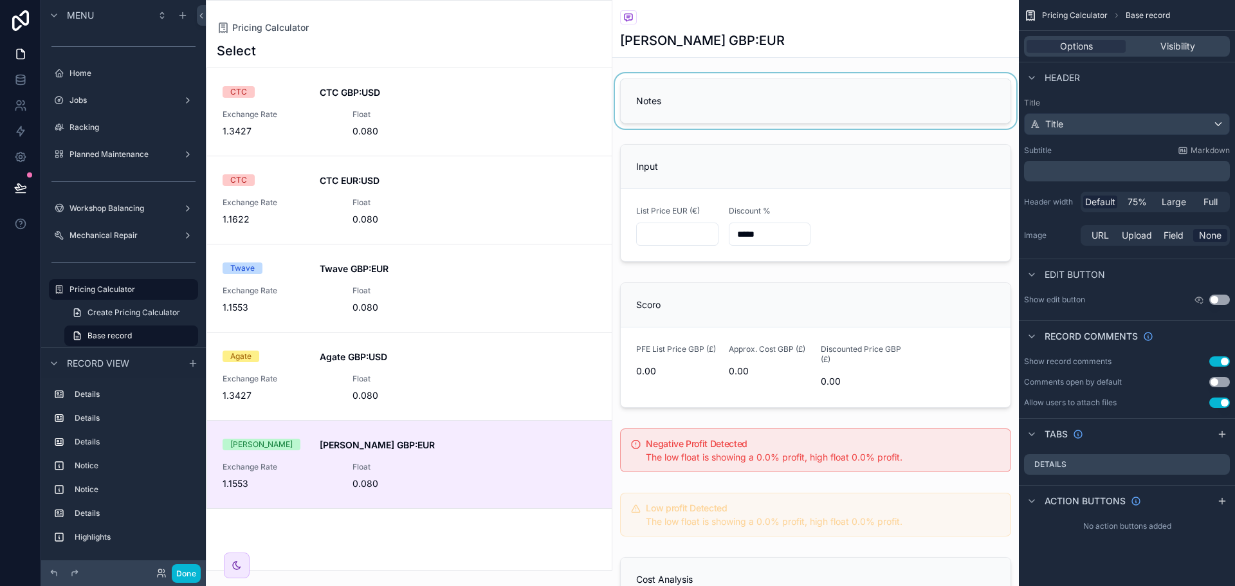
click at [811, 98] on div "scrollable content" at bounding box center [815, 100] width 407 height 55
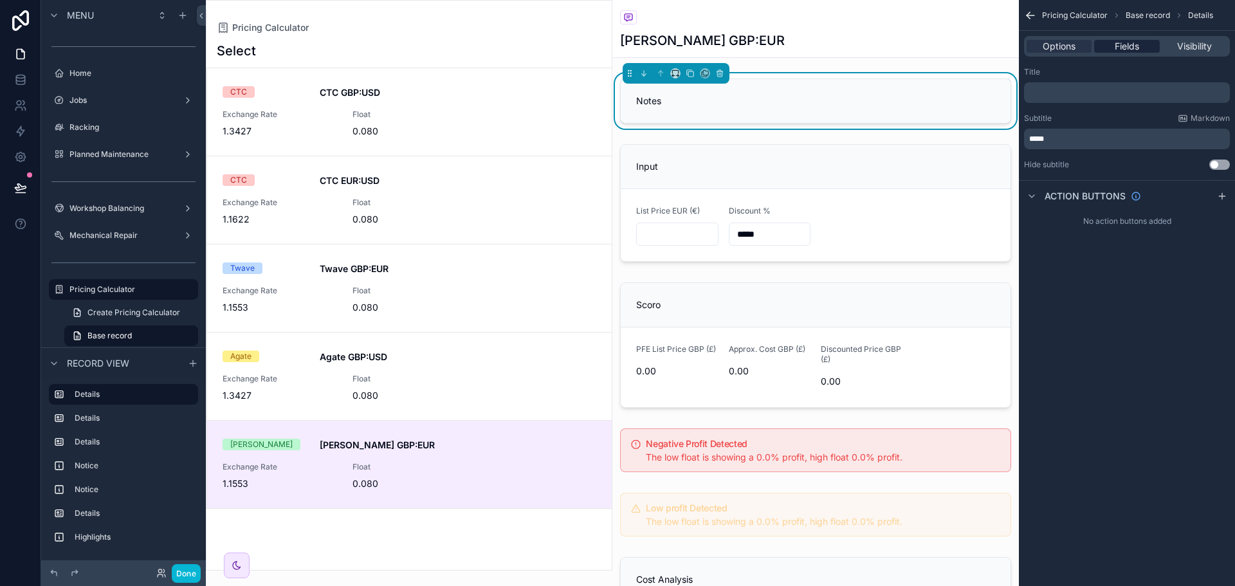
click at [1122, 44] on span "Fields" at bounding box center [1127, 46] width 24 height 13
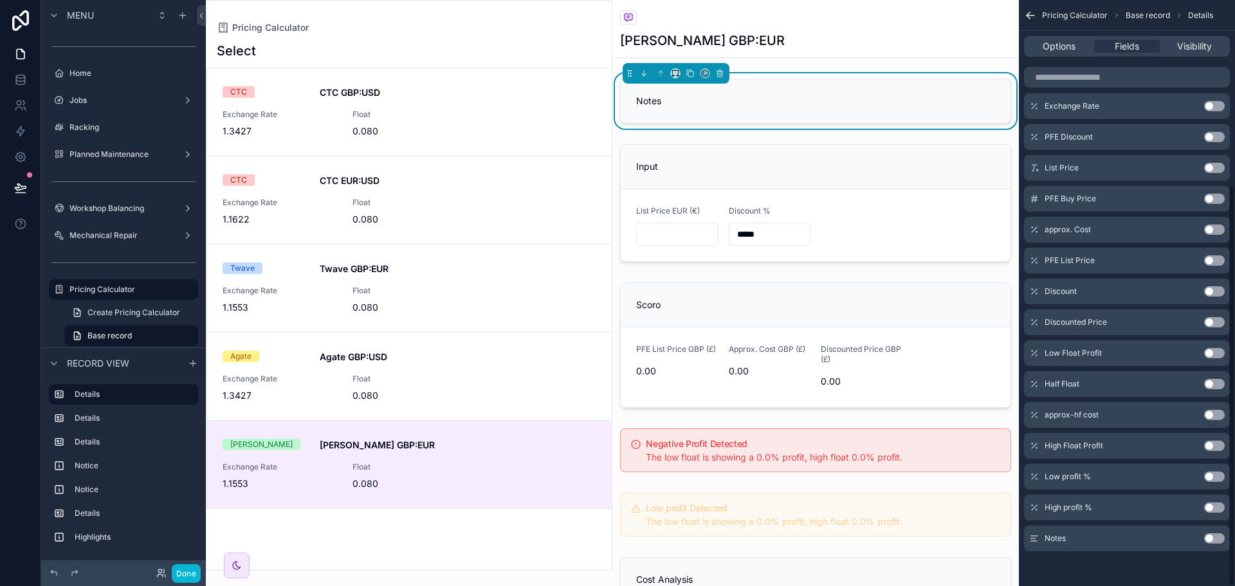
scroll to position [271, 0]
click at [1211, 537] on button "Use setting" at bounding box center [1214, 537] width 21 height 10
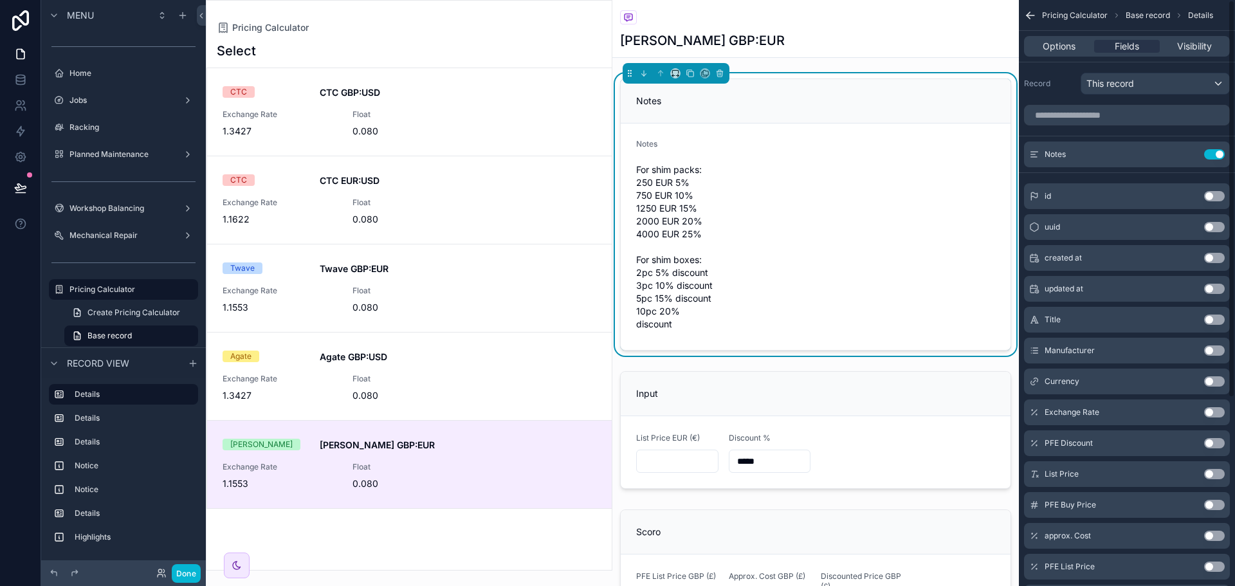
scroll to position [0, 0]
click at [1192, 152] on icon "scrollable content" at bounding box center [1191, 151] width 1 height 1
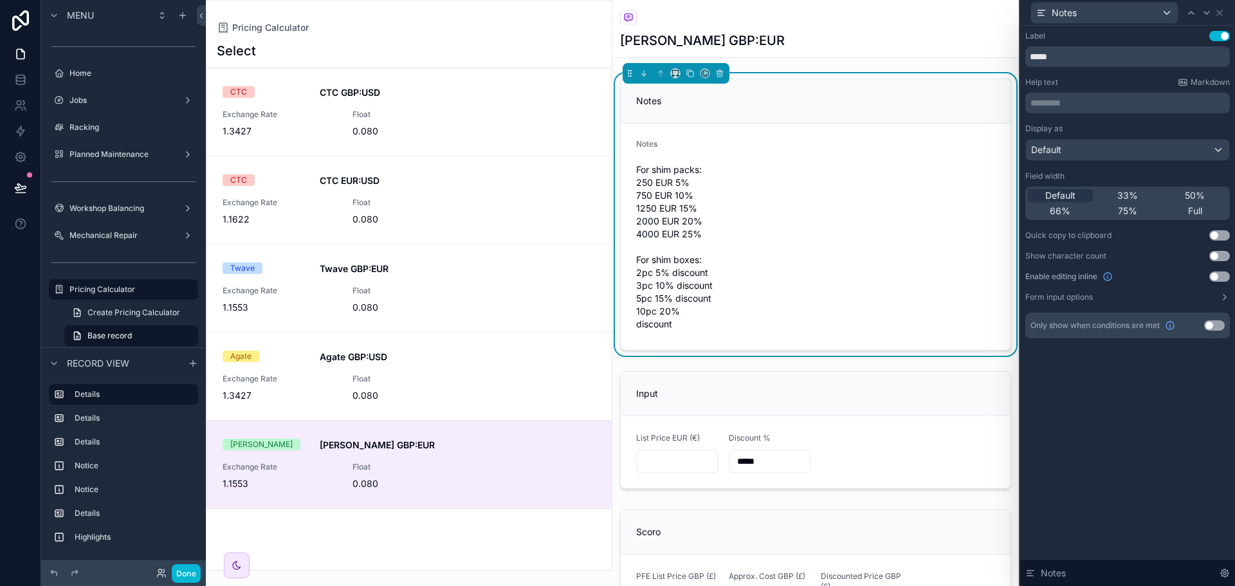
click at [1225, 38] on button "Use setting" at bounding box center [1219, 36] width 21 height 10
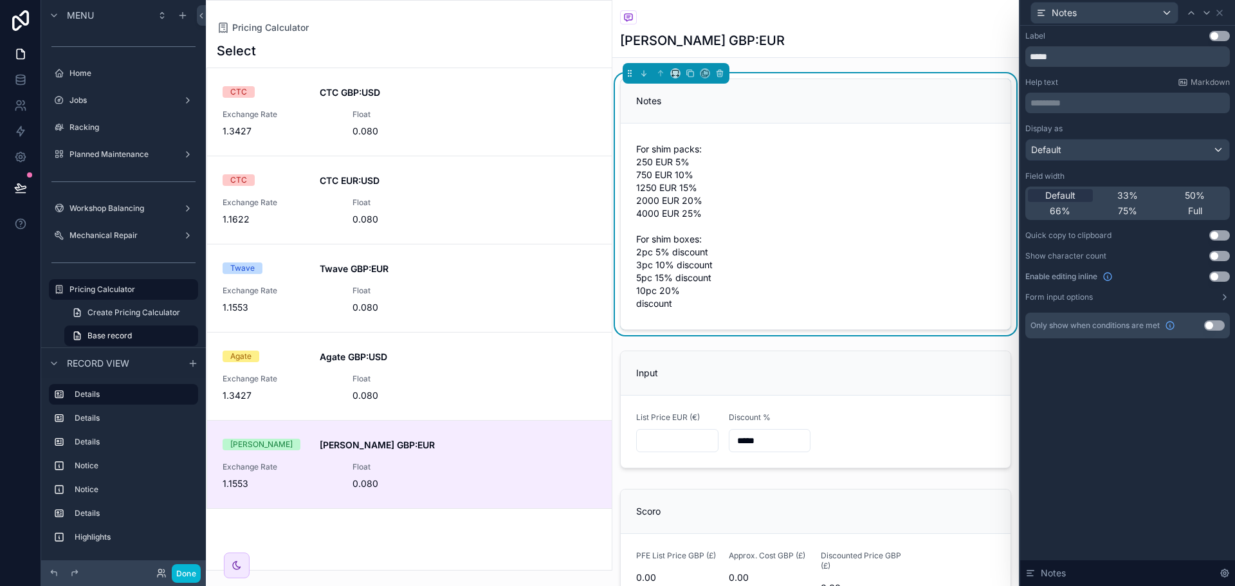
click at [810, 84] on div "Notes" at bounding box center [816, 101] width 390 height 44
click at [884, 58] on div "Pricing Calculator [PERSON_NAME] GBP:EUR" at bounding box center [815, 29] width 407 height 58
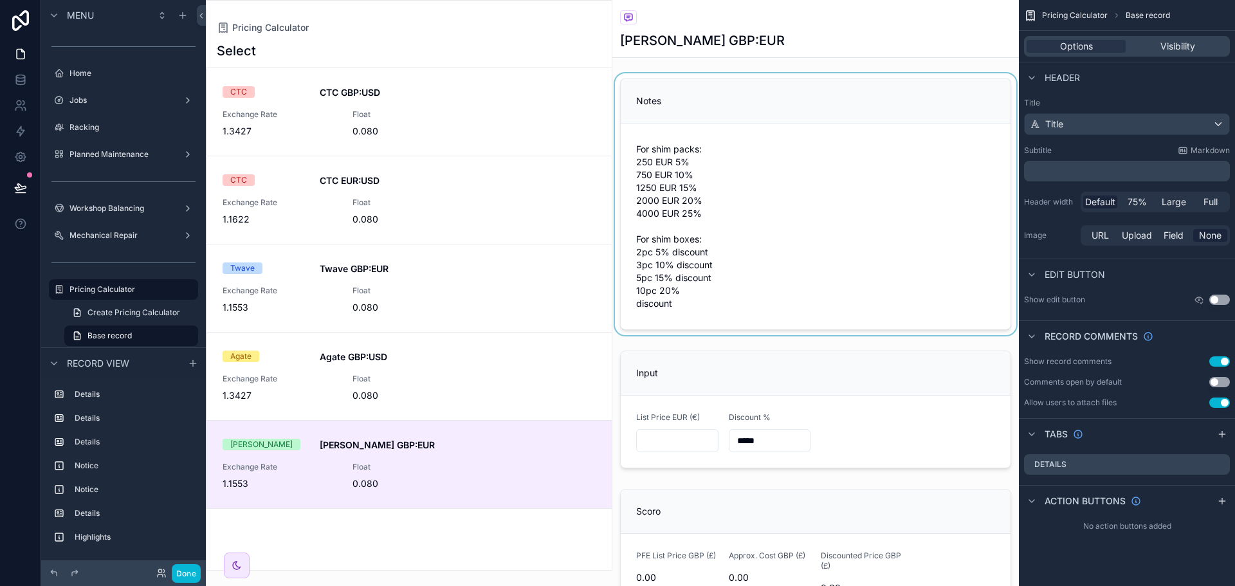
click at [856, 90] on div "scrollable content" at bounding box center [815, 204] width 407 height 262
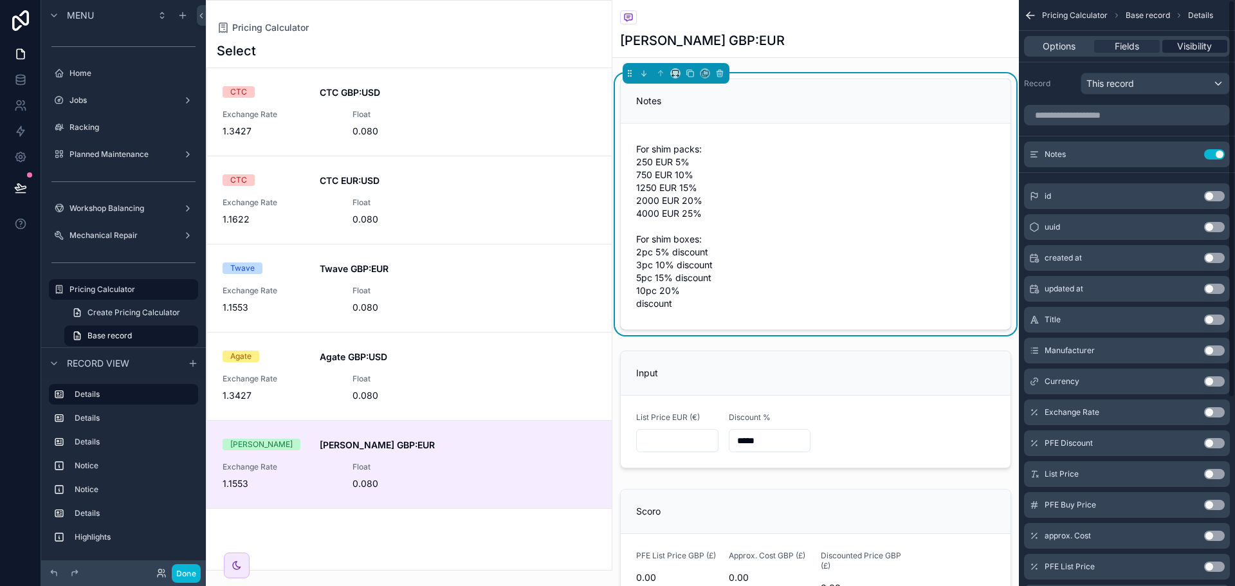
click at [1205, 45] on span "Visibility" at bounding box center [1194, 46] width 35 height 13
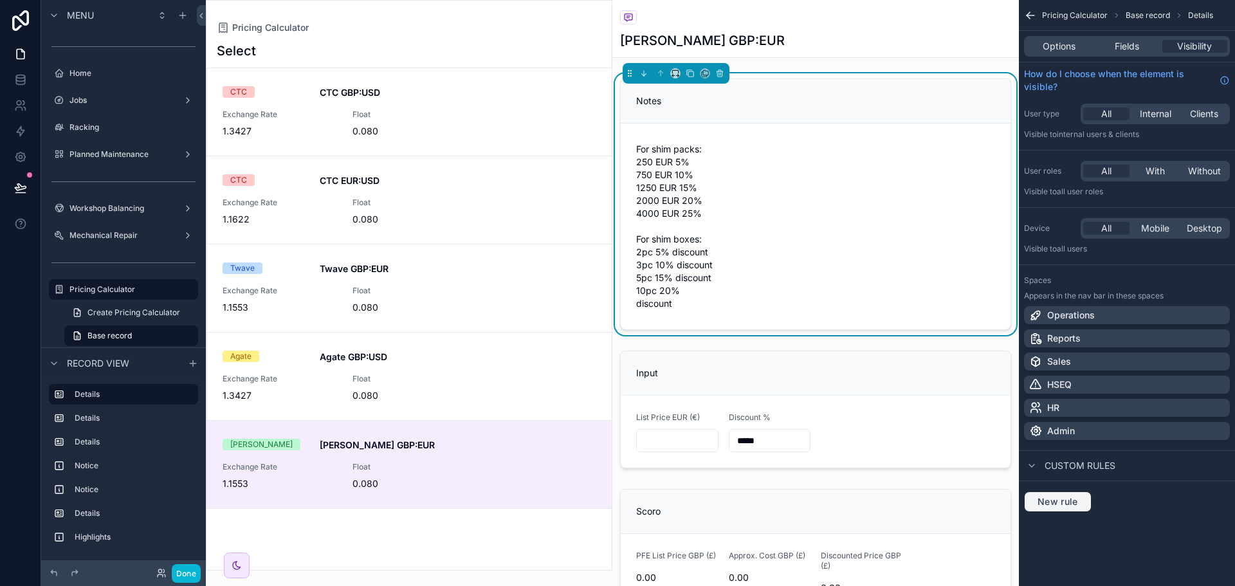
click at [1069, 499] on span "New rule" at bounding box center [1057, 502] width 51 height 12
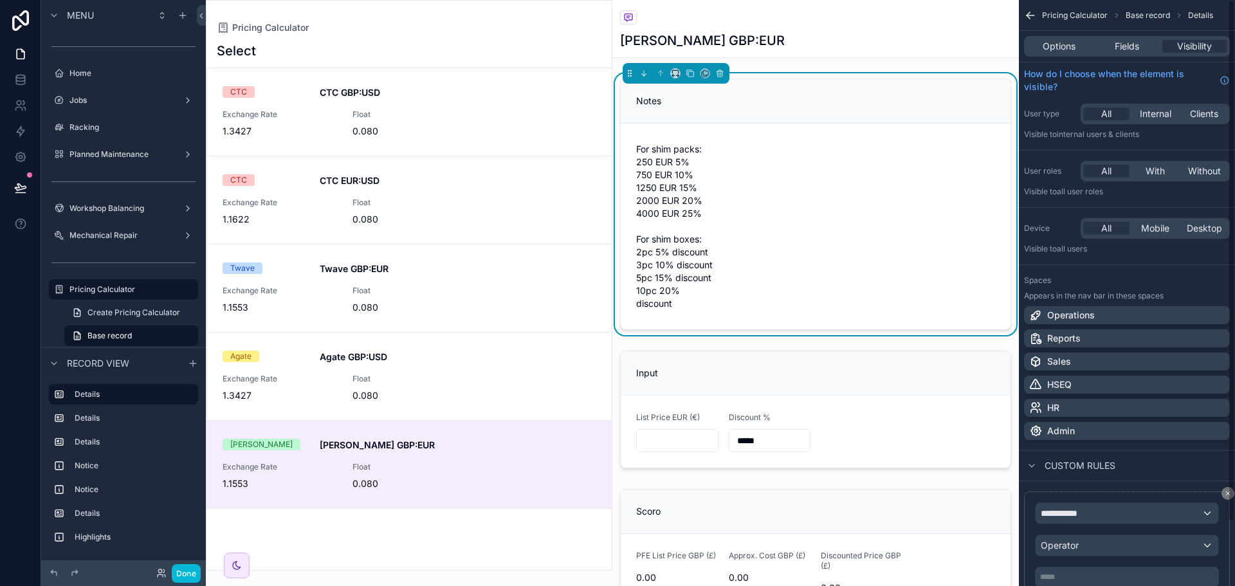
click at [1093, 526] on div "**********" at bounding box center [1127, 544] width 184 height 85
click at [1095, 520] on div "**********" at bounding box center [1127, 513] width 183 height 21
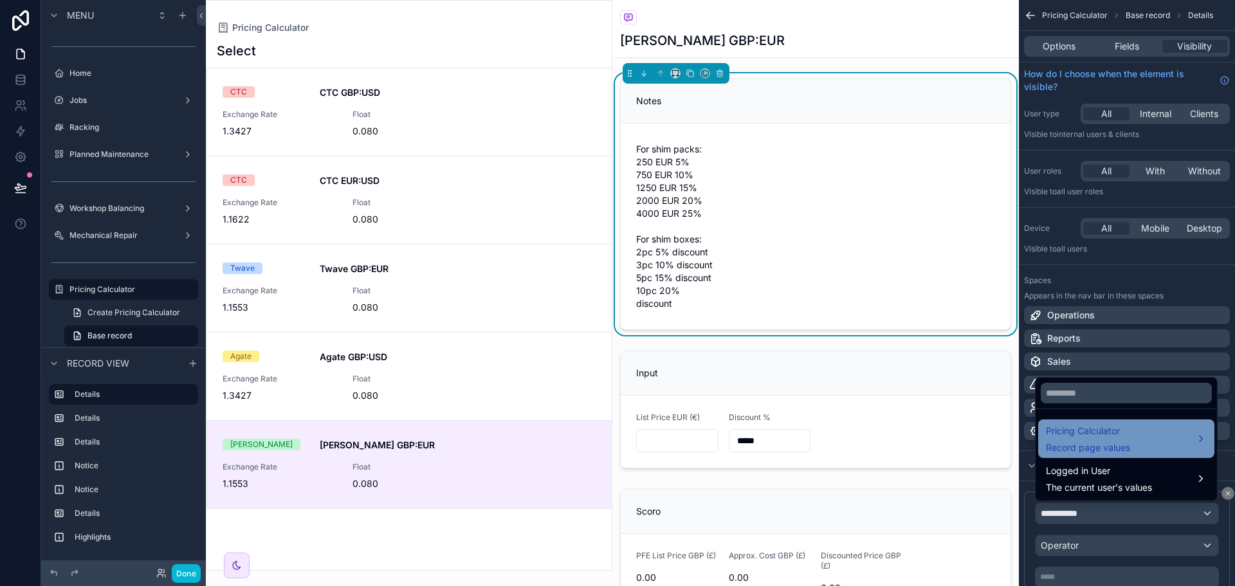
click at [1129, 446] on span "Record page values" at bounding box center [1088, 447] width 84 height 13
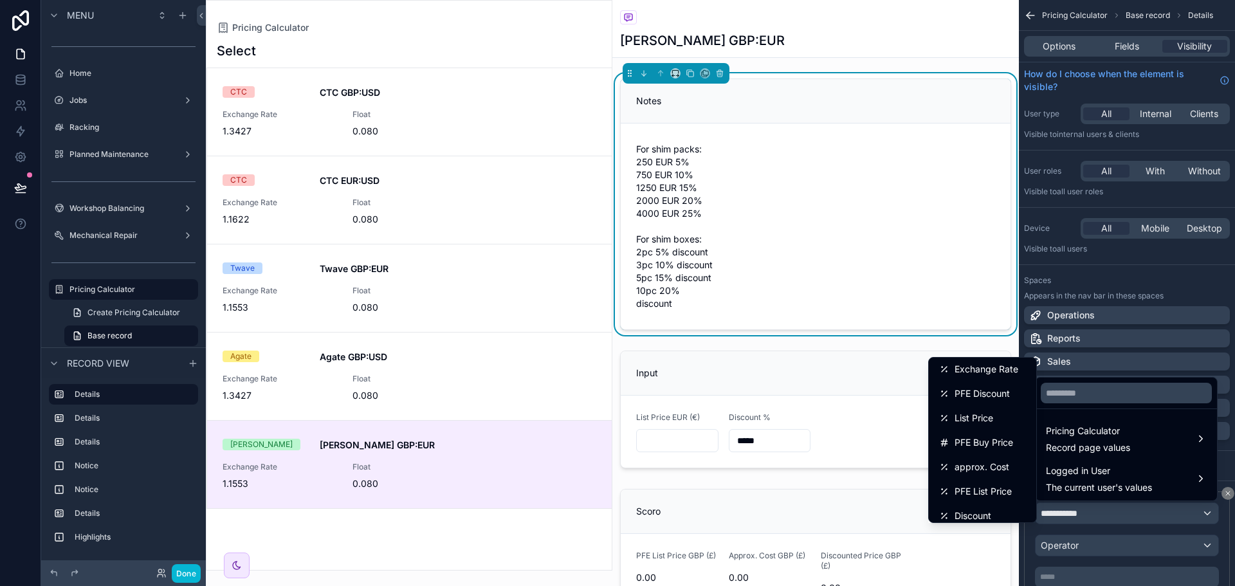
scroll to position [377, 0]
click at [984, 439] on div "Notes" at bounding box center [982, 434] width 87 height 15
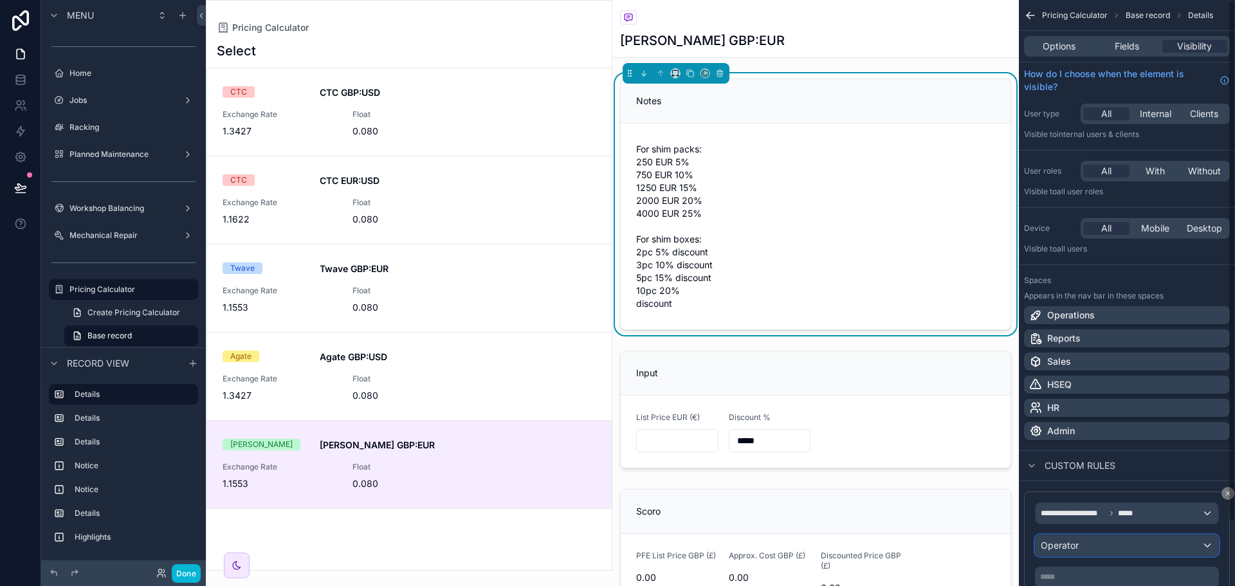
click at [1090, 546] on div "Operator" at bounding box center [1127, 545] width 183 height 21
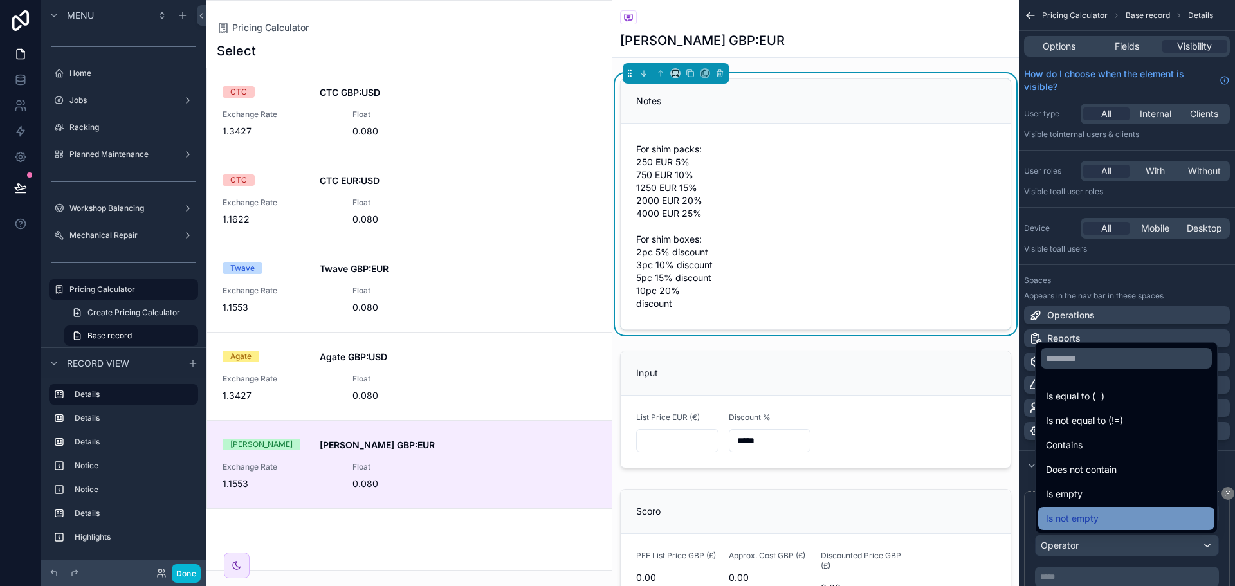
click at [1086, 510] on div "Is not empty" at bounding box center [1126, 518] width 176 height 23
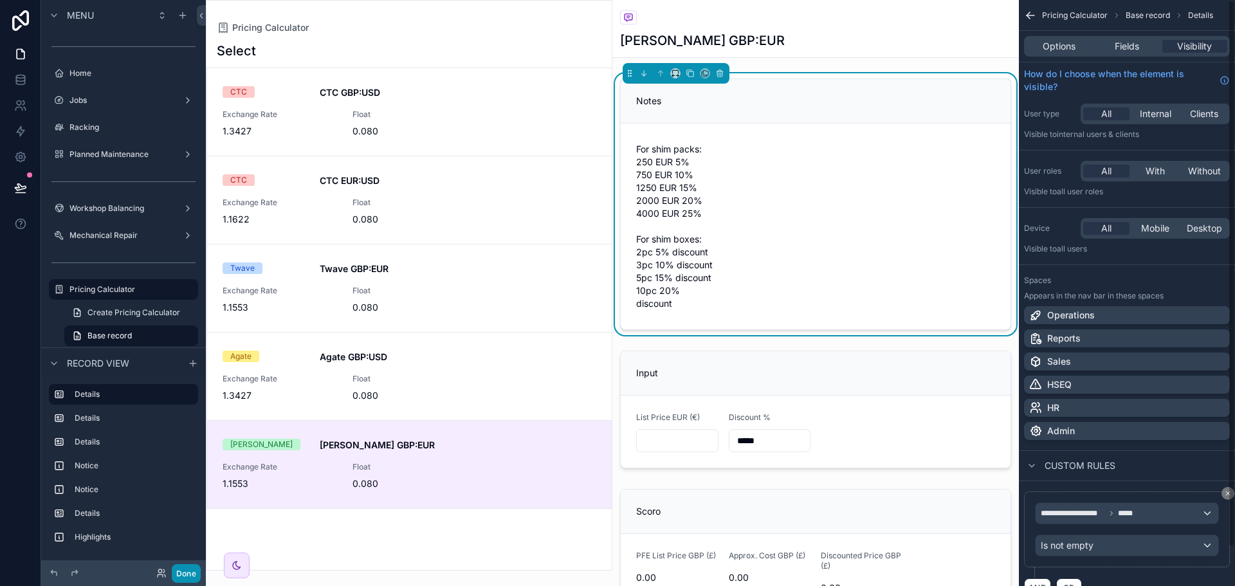
click at [188, 569] on button "Done" at bounding box center [186, 573] width 29 height 19
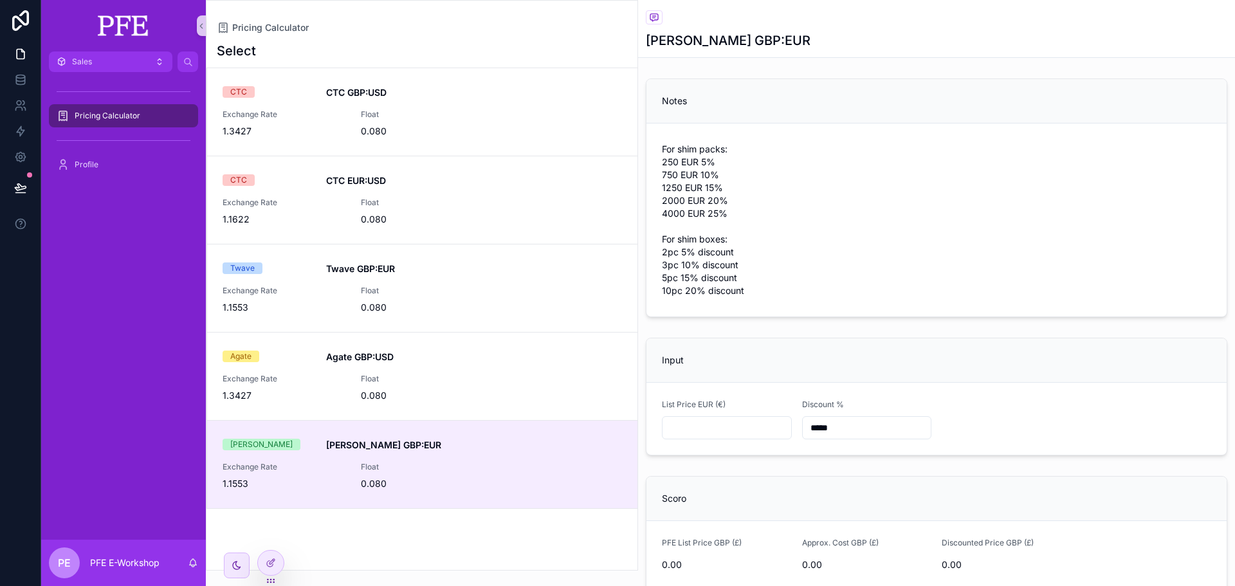
click at [731, 167] on span "For shim packs: 250 EUR 5% 750 EUR 10% 1250 EUR 15% 2000 EUR 20% 4000 EUR 25% F…" at bounding box center [727, 220] width 130 height 154
click at [32, 188] on button at bounding box center [20, 188] width 28 height 36
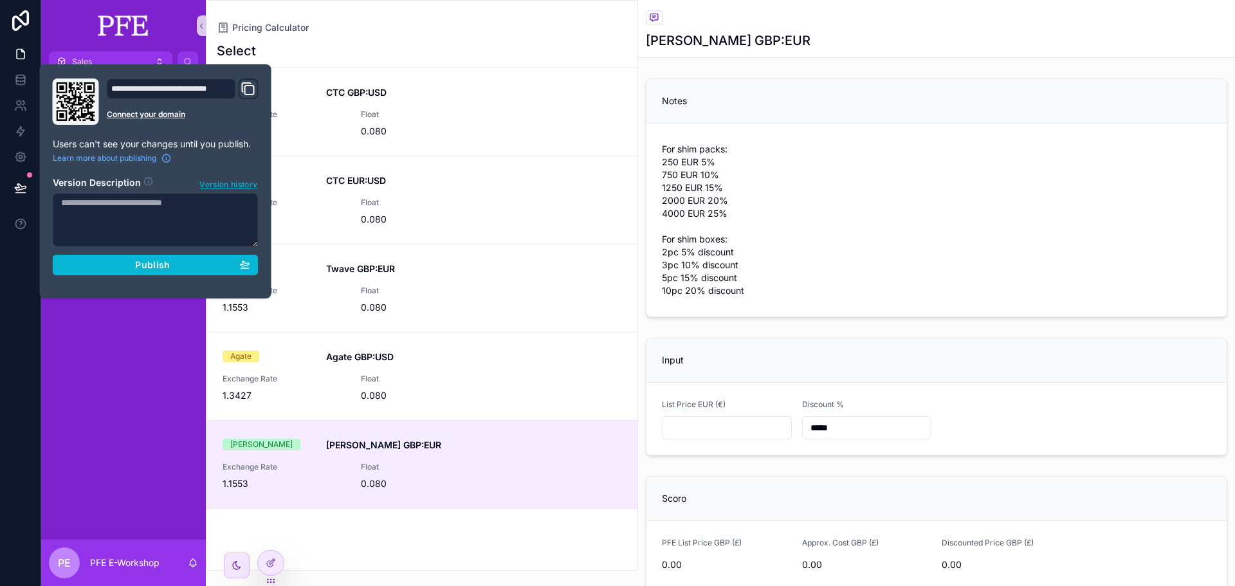
click at [912, 178] on form "For shim packs: 250 EUR 5% 750 EUR 10% 1250 EUR 15% 2000 EUR 20% 4000 EUR 25% F…" at bounding box center [936, 219] width 580 height 193
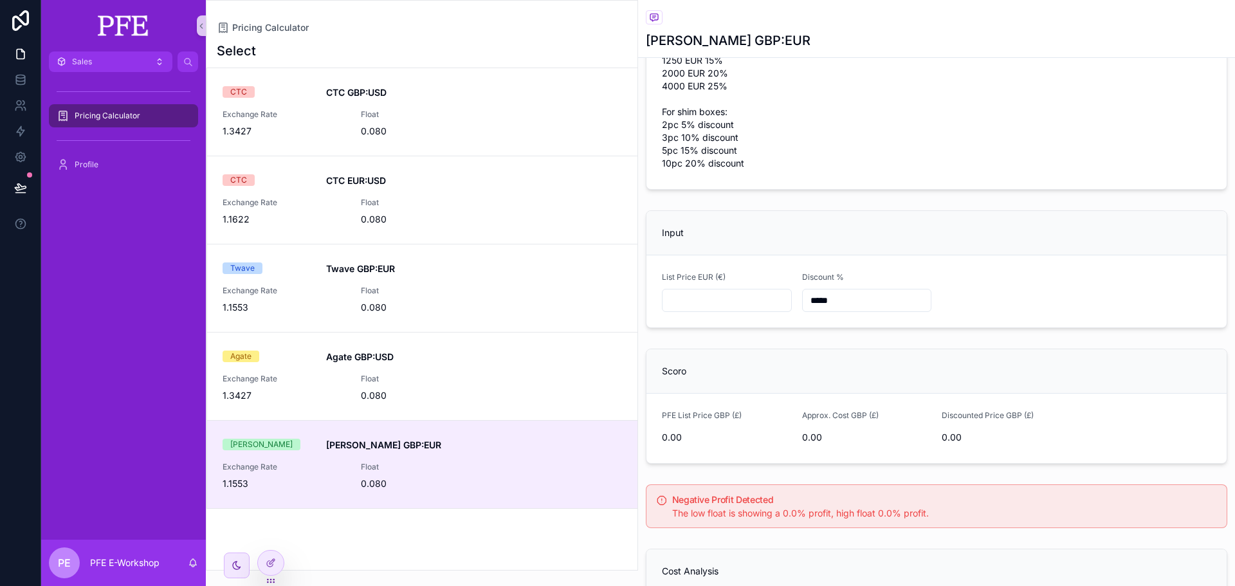
scroll to position [129, 0]
type input "*****"
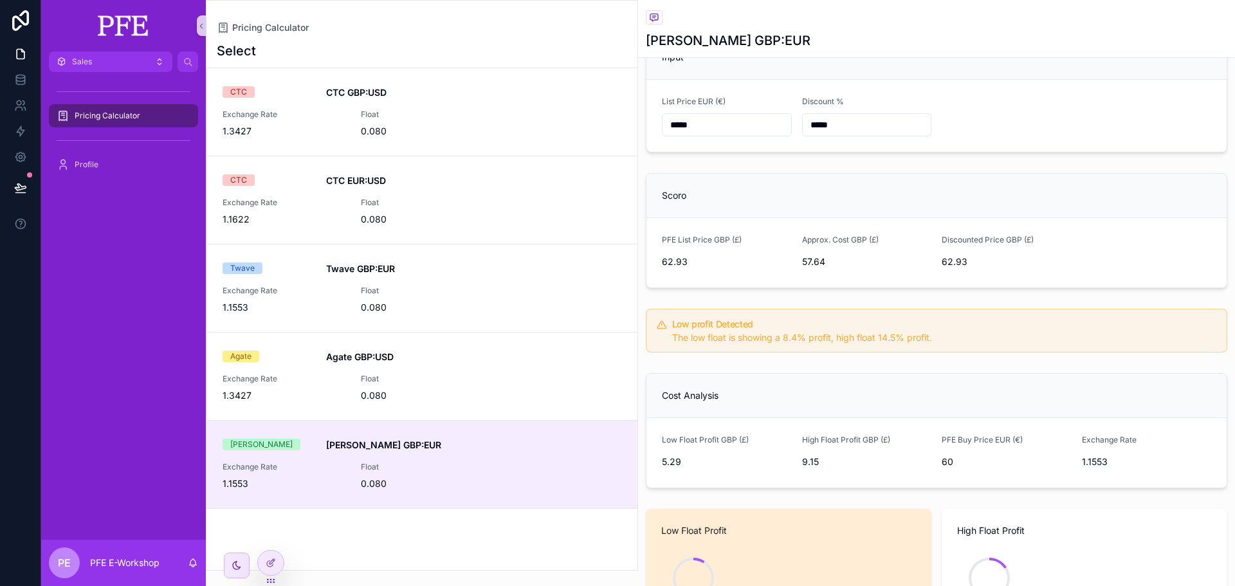
scroll to position [322, 0]
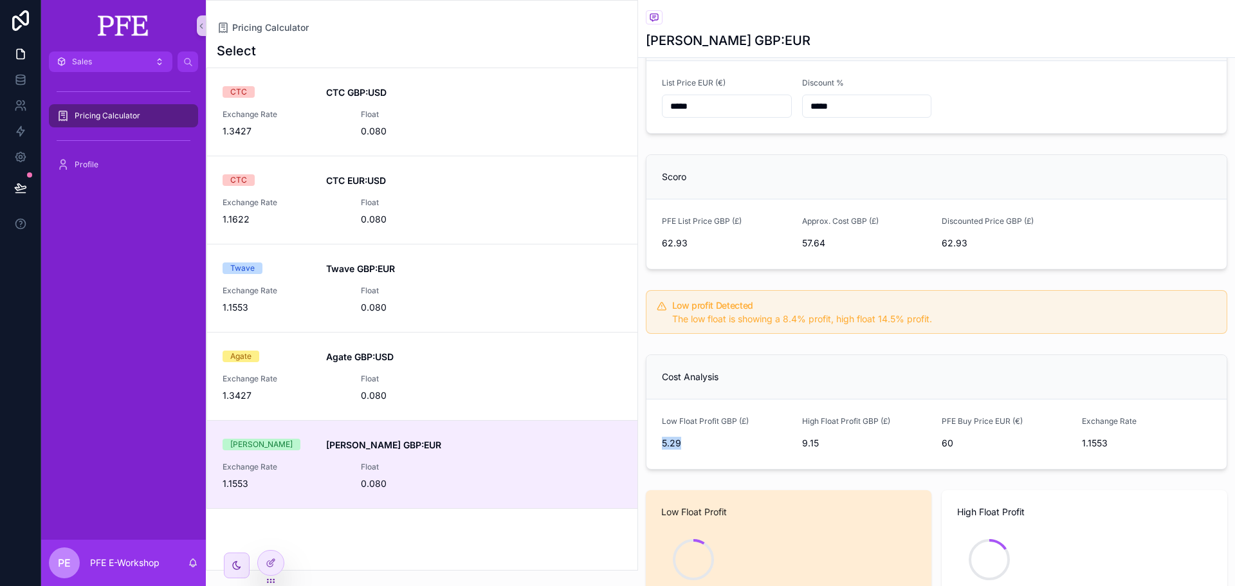
drag, startPoint x: 682, startPoint y: 444, endPoint x: 662, endPoint y: 446, distance: 20.7
click at [662, 446] on span "5.29" at bounding box center [727, 443] width 130 height 13
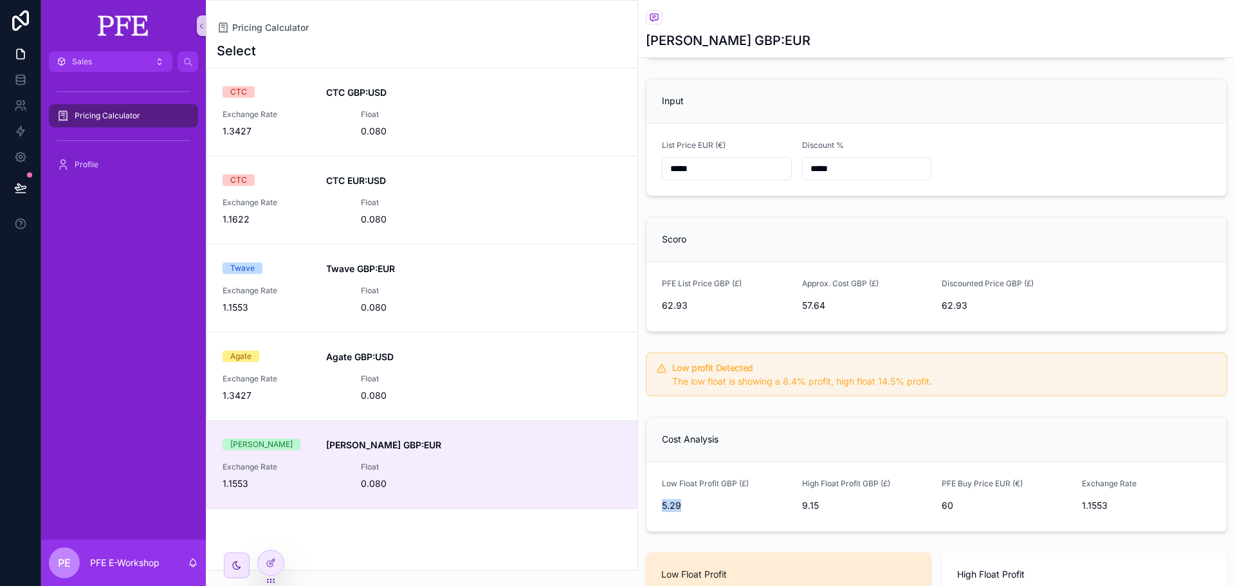
scroll to position [244, 0]
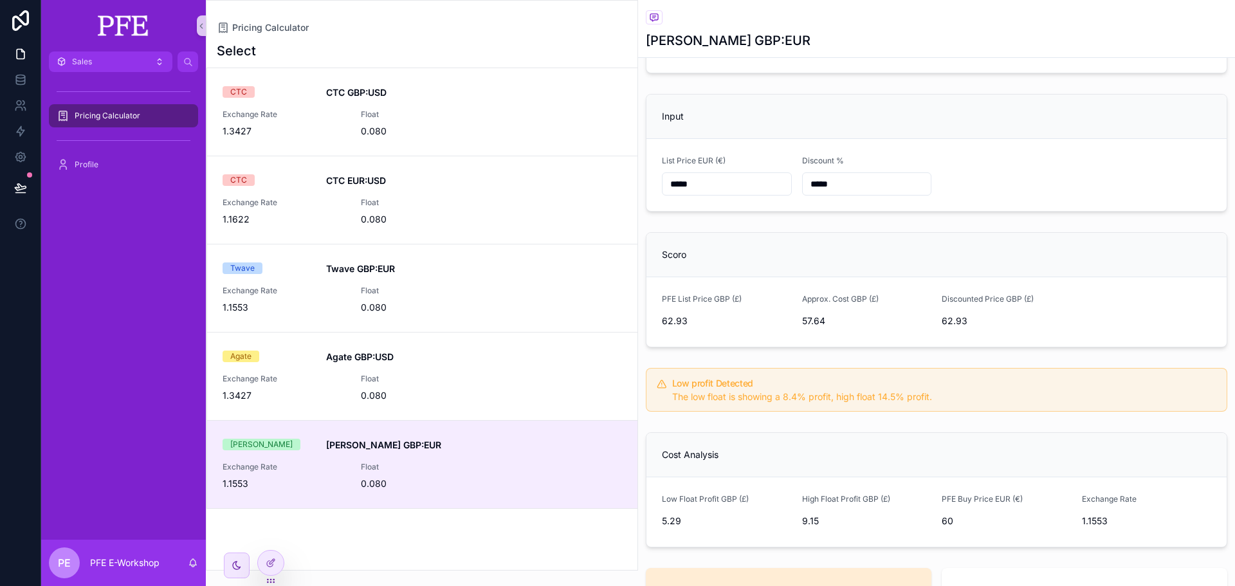
click at [906, 255] on div "Scoro" at bounding box center [936, 254] width 549 height 13
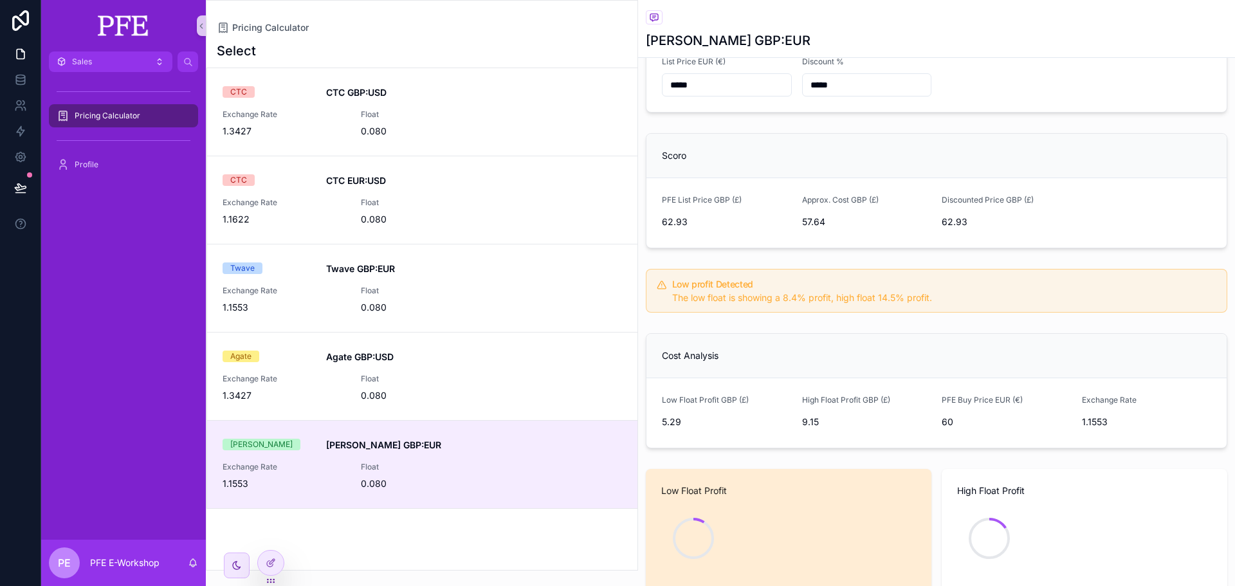
scroll to position [372, 0]
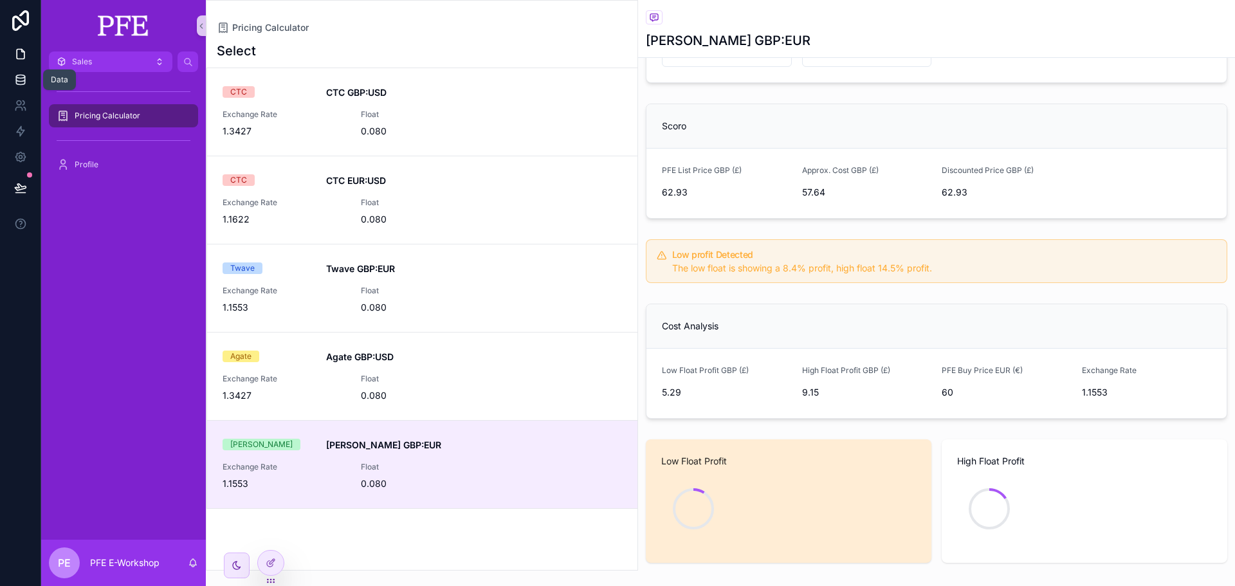
click at [22, 81] on icon at bounding box center [20, 79] width 8 height 5
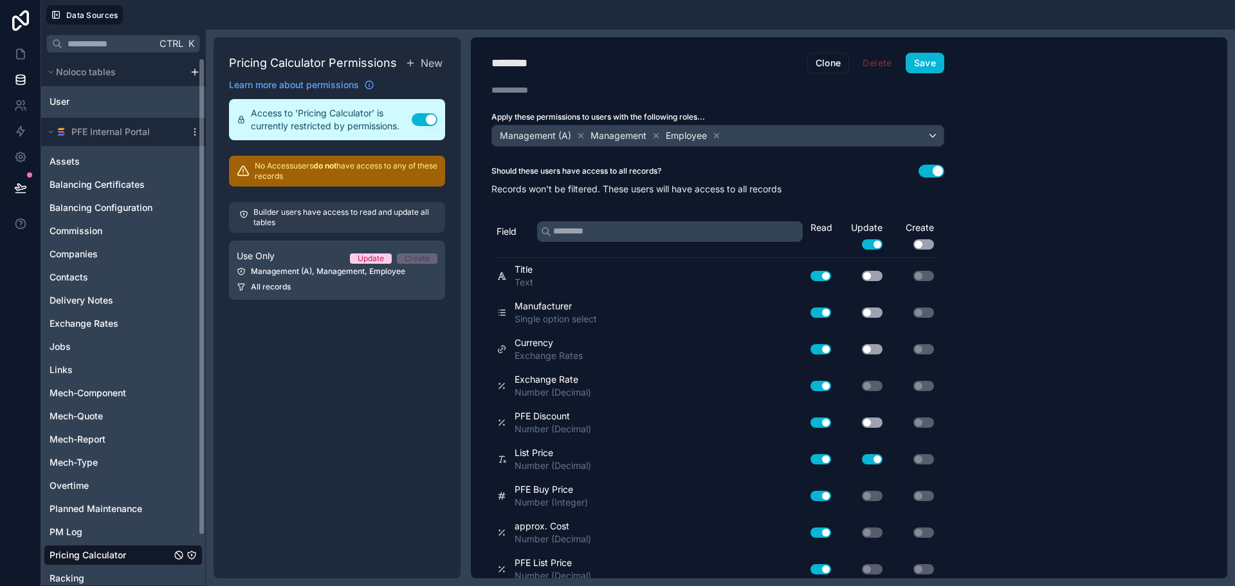
click at [113, 550] on span "Pricing Calculator" at bounding box center [88, 555] width 77 height 13
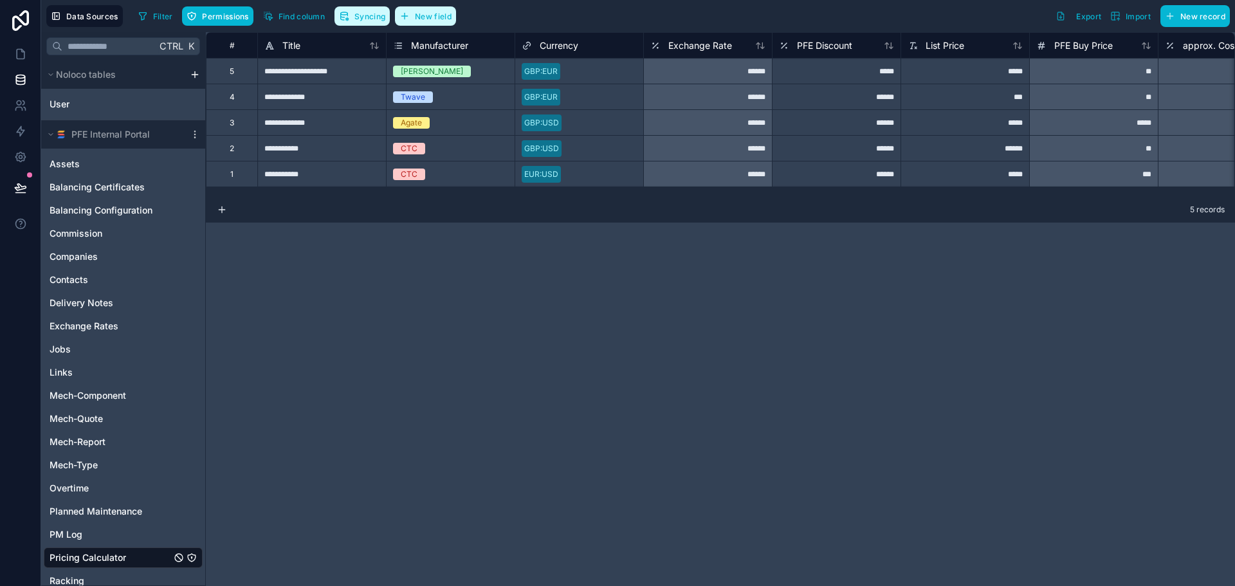
click at [367, 15] on span "Syncing" at bounding box center [369, 17] width 31 height 10
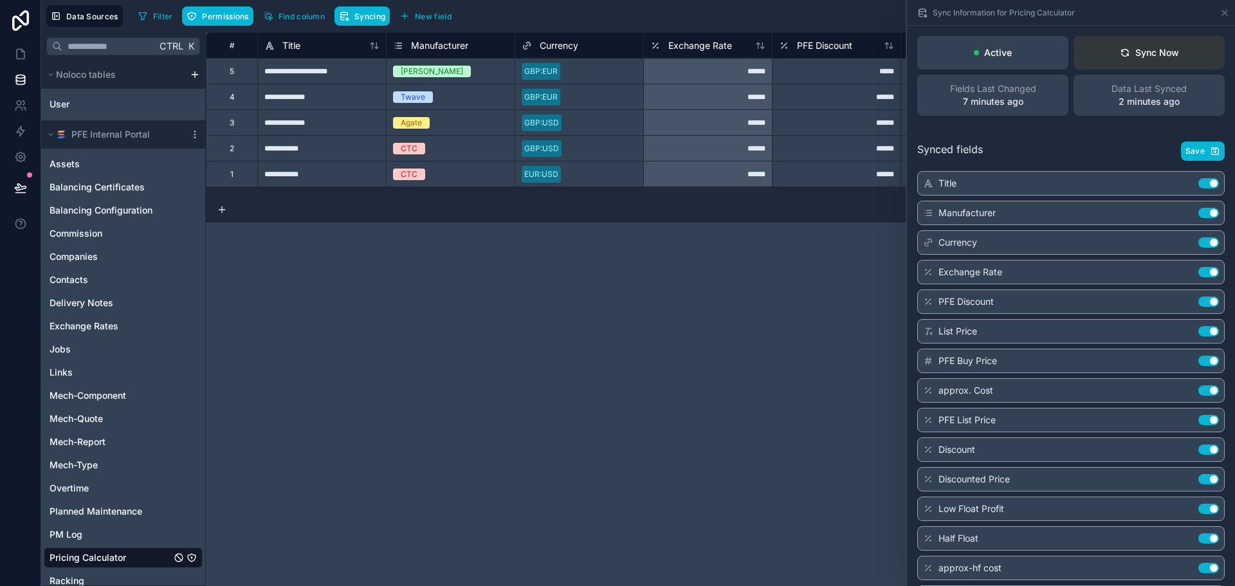
click at [1160, 60] on button "Sync Now" at bounding box center [1149, 52] width 151 height 33
click at [547, 370] on div "**********" at bounding box center [720, 309] width 1029 height 554
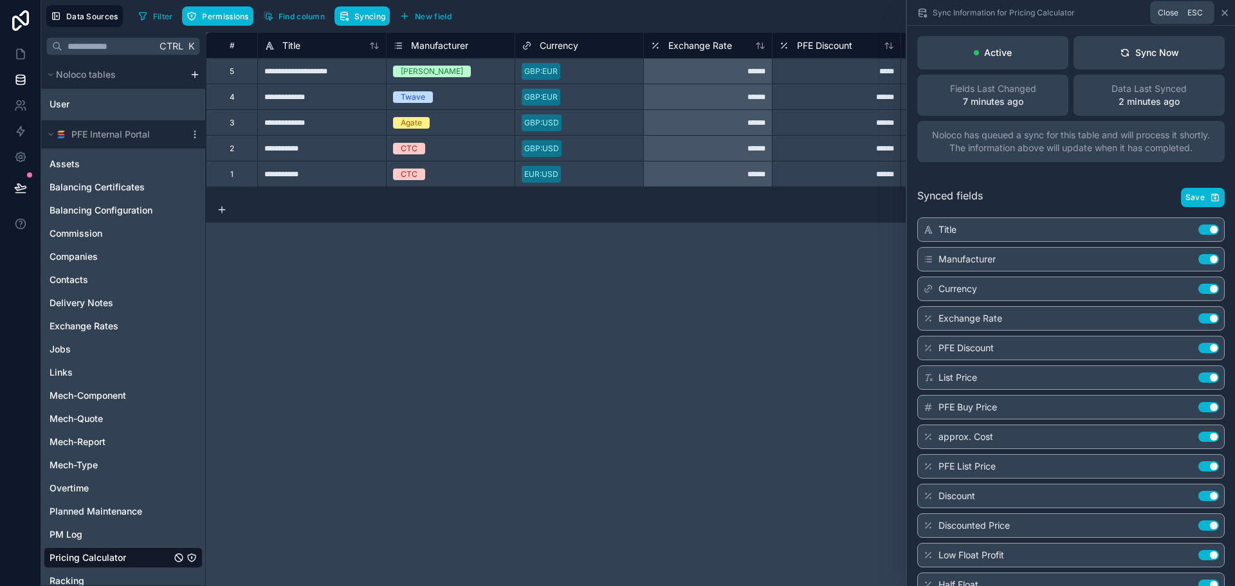
click at [1225, 14] on icon at bounding box center [1224, 12] width 5 height 5
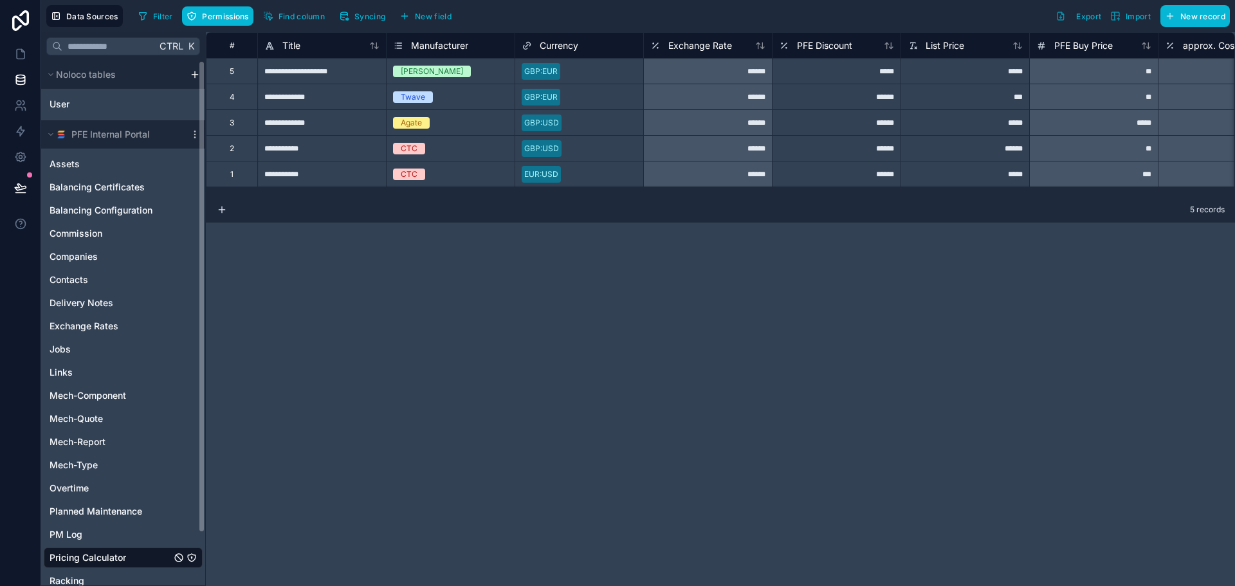
click at [192, 557] on icon "Pricing Calculator" at bounding box center [191, 557] width 1 height 1
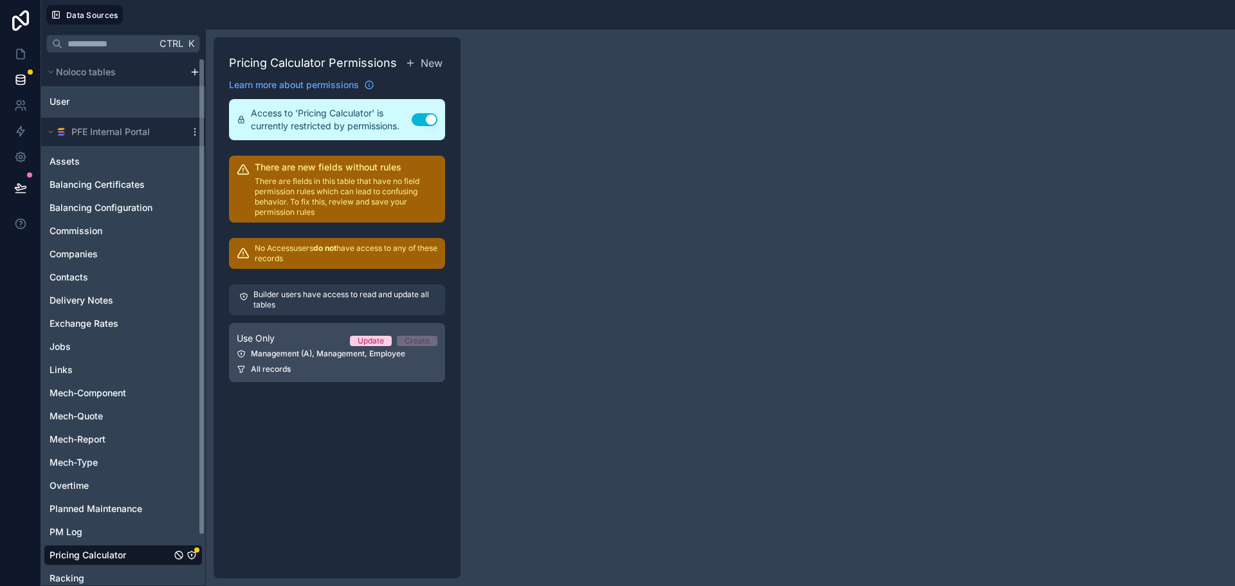
click at [344, 343] on div "Use Only Update Create" at bounding box center [337, 338] width 201 height 15
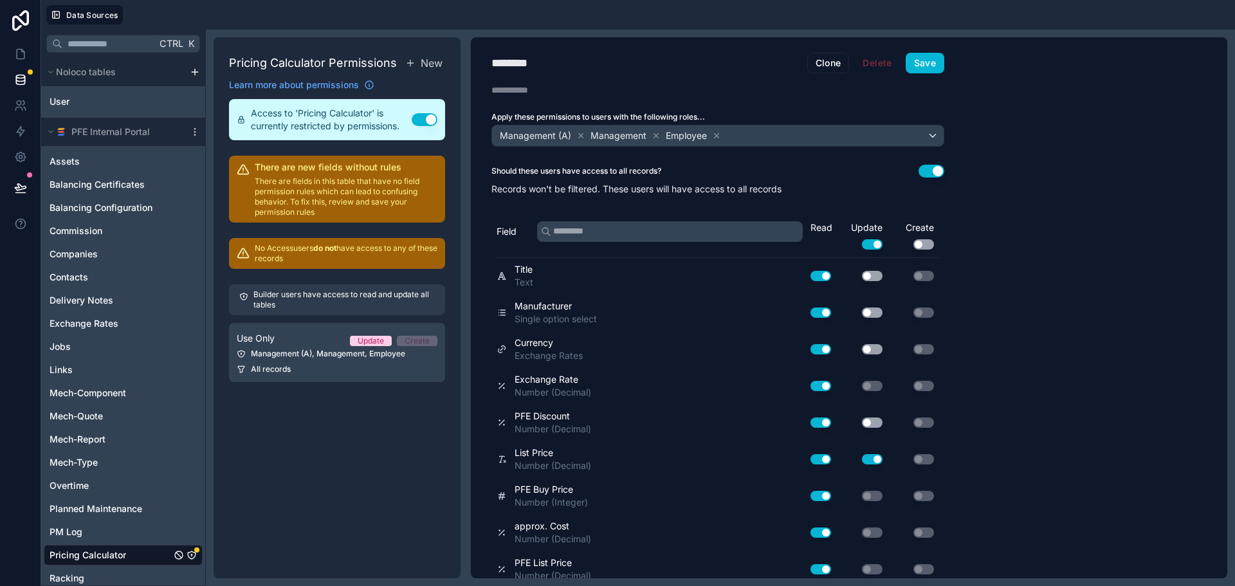
scroll to position [376, 0]
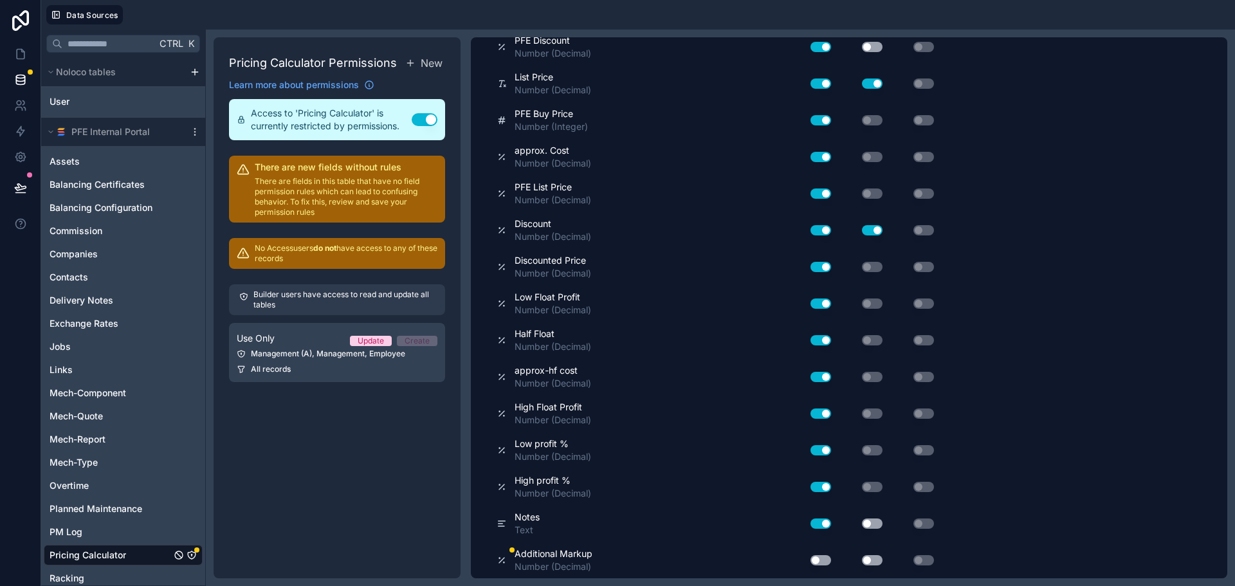
click at [823, 563] on button "Use setting" at bounding box center [820, 560] width 21 height 10
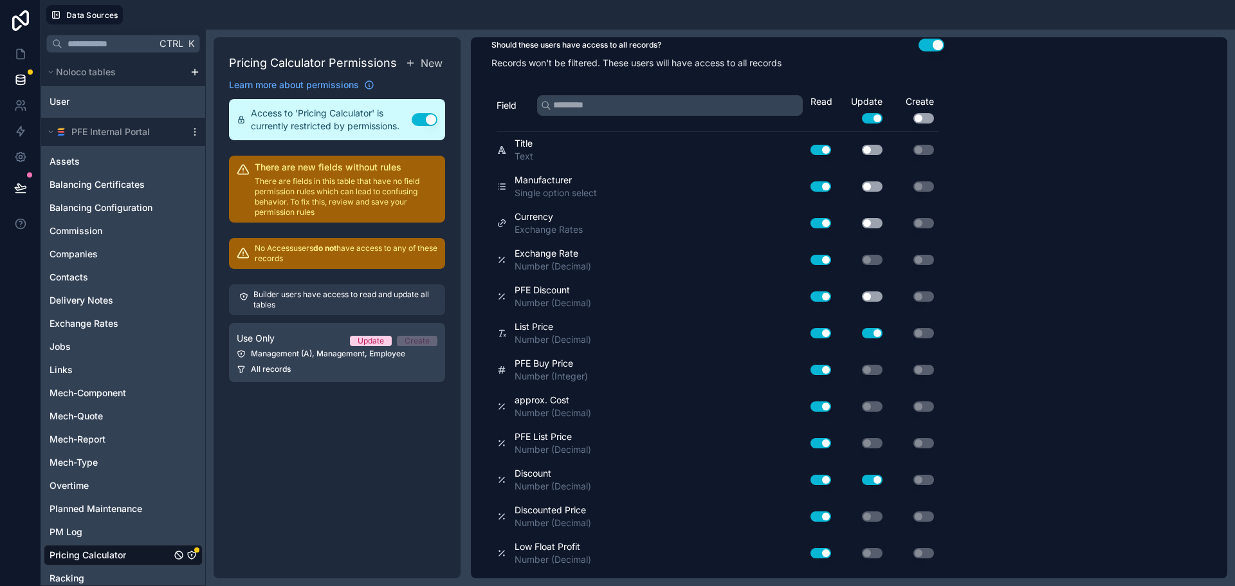
scroll to position [0, 0]
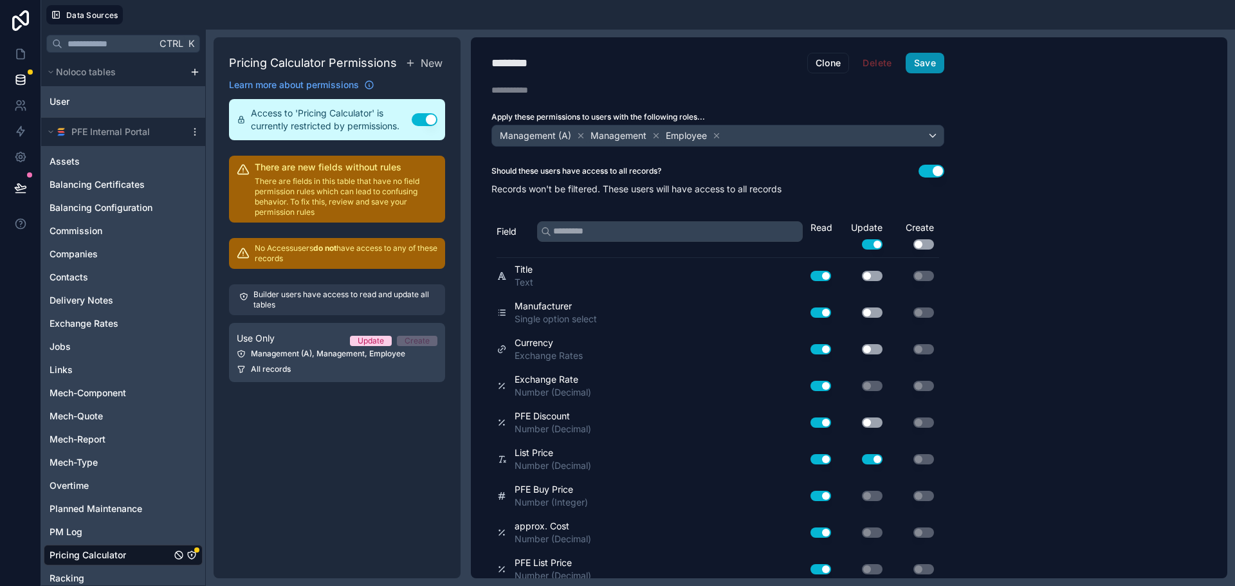
click at [917, 57] on button "Save" at bounding box center [925, 63] width 39 height 21
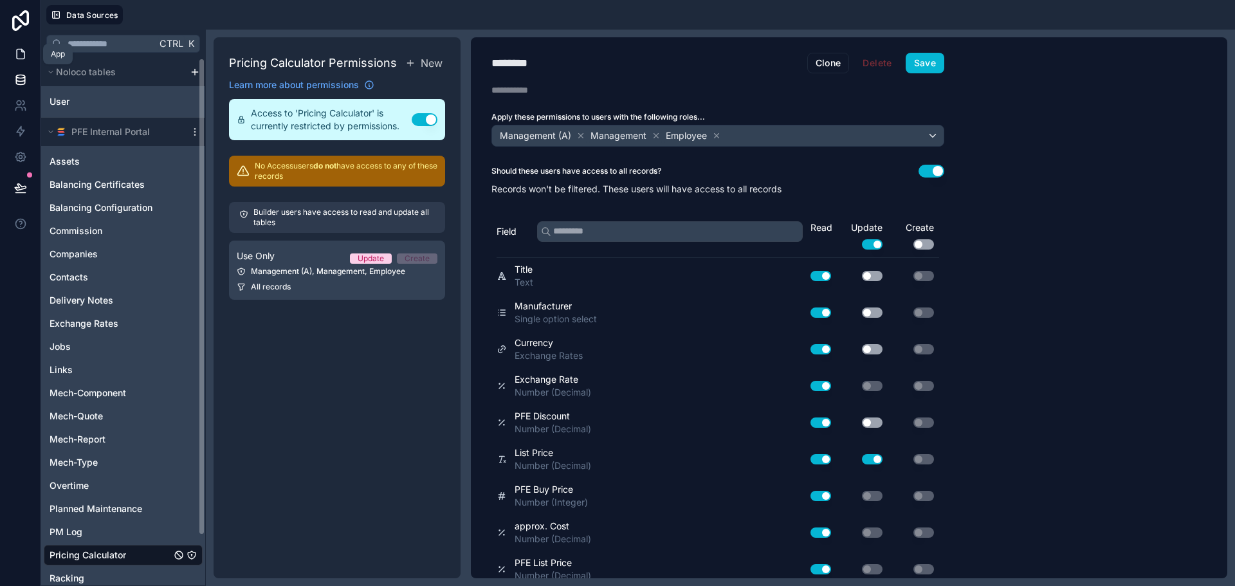
click at [23, 58] on icon at bounding box center [21, 55] width 8 height 10
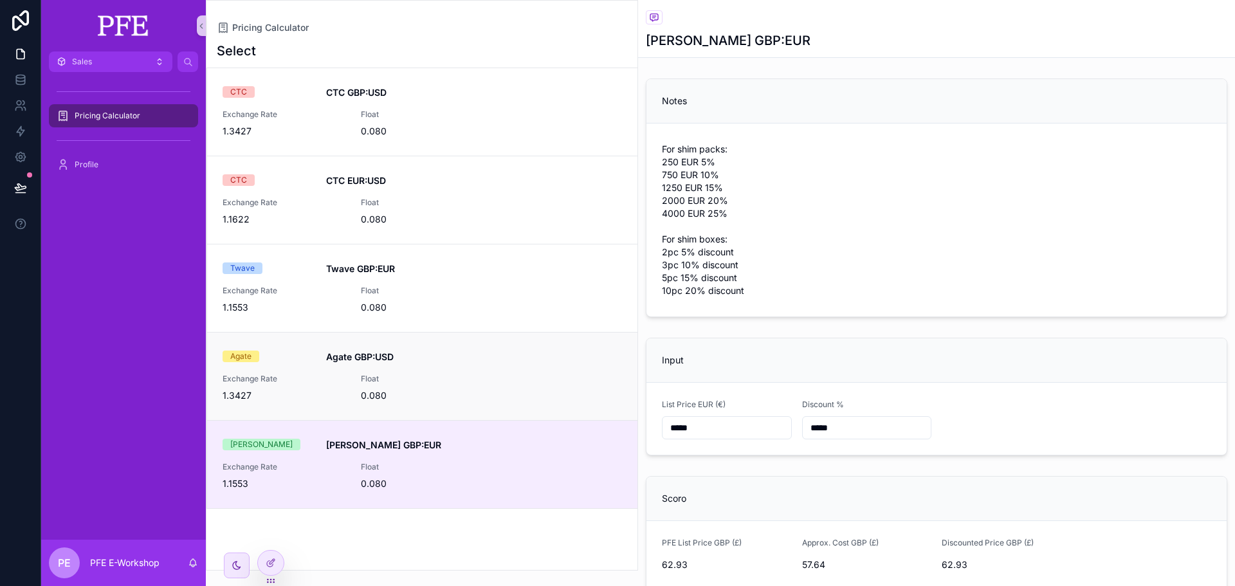
click at [435, 368] on div "Agate Agate GBP:USD Exchange Rate 1.3427 Float 0.080" at bounding box center [422, 376] width 399 height 51
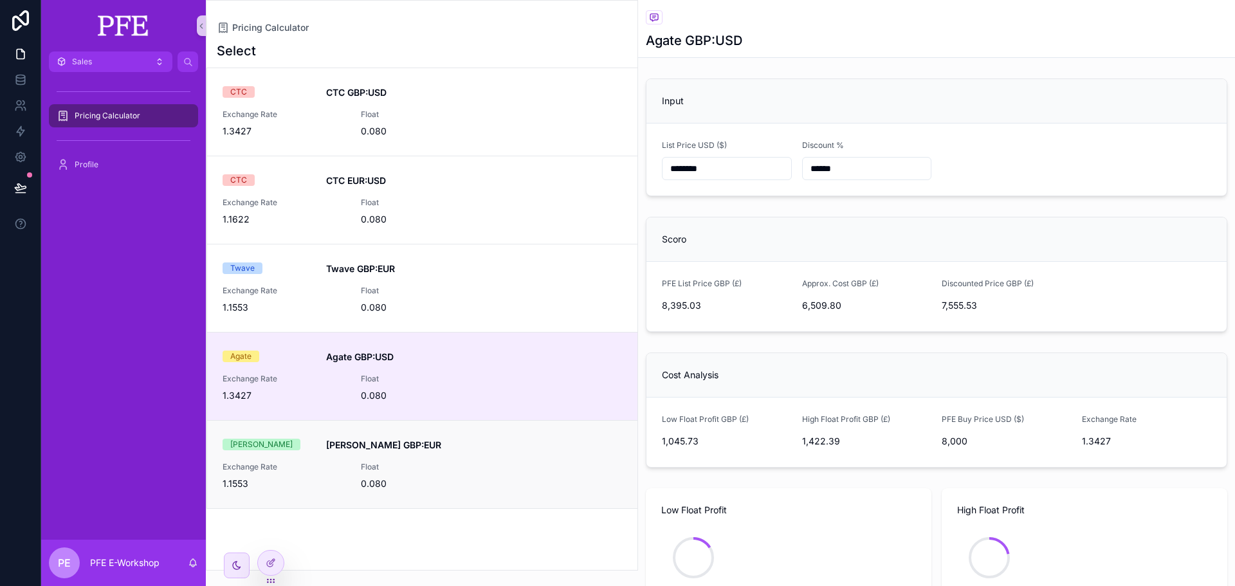
click at [452, 451] on span "[PERSON_NAME] GBP:EUR" at bounding box center [474, 445] width 296 height 13
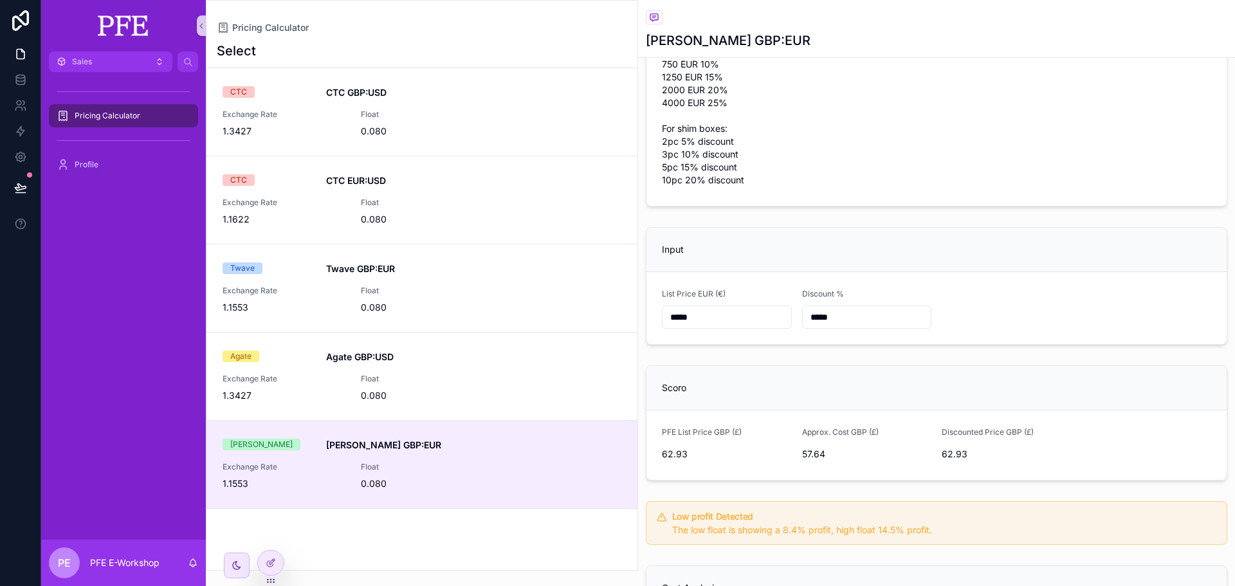
scroll to position [386, 0]
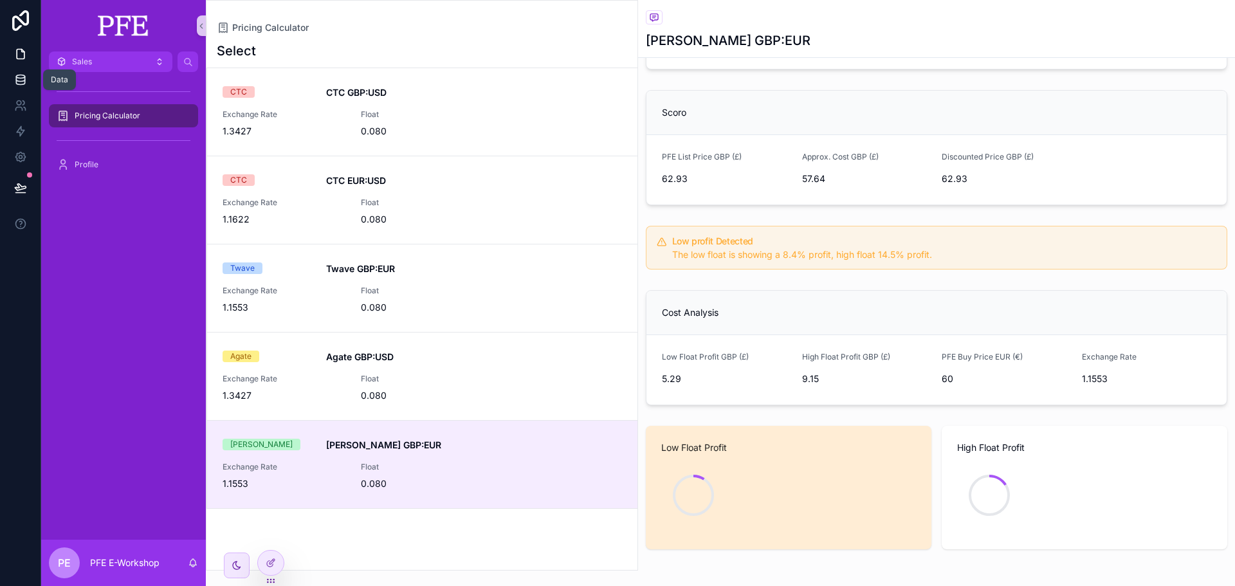
click at [21, 73] on icon at bounding box center [20, 79] width 13 height 13
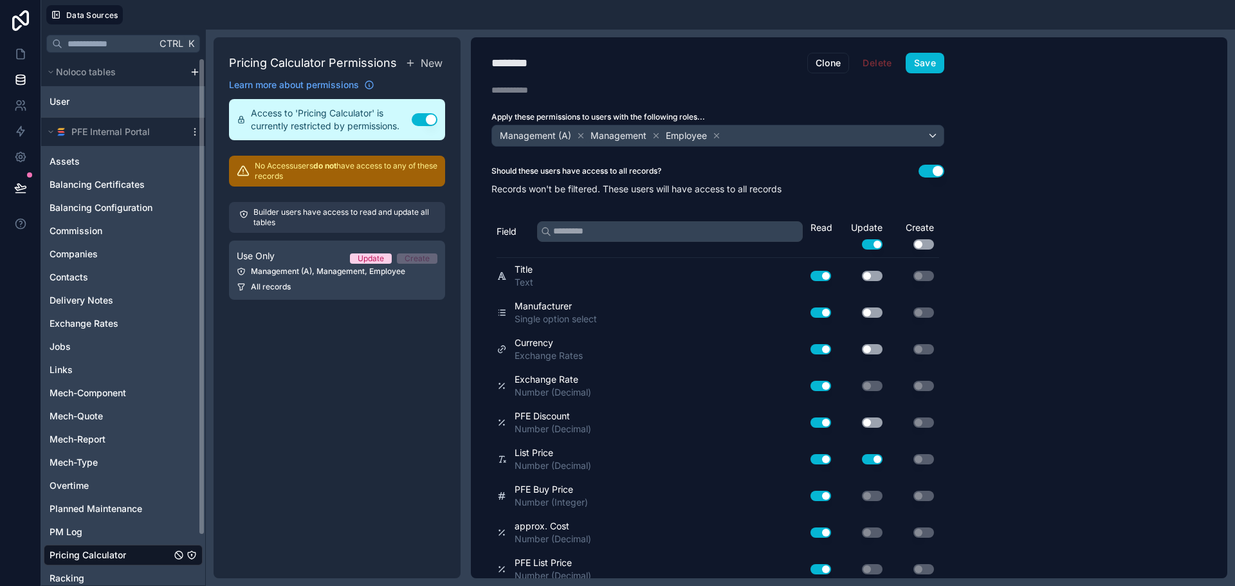
click at [90, 551] on span "Pricing Calculator" at bounding box center [88, 555] width 77 height 13
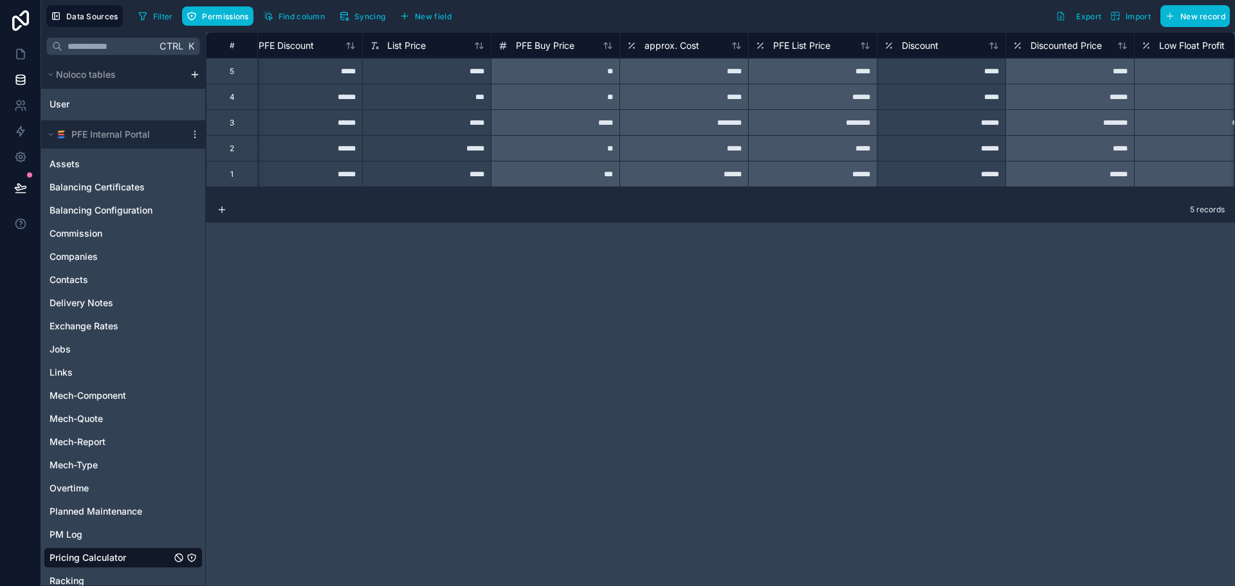
scroll to position [0, 579]
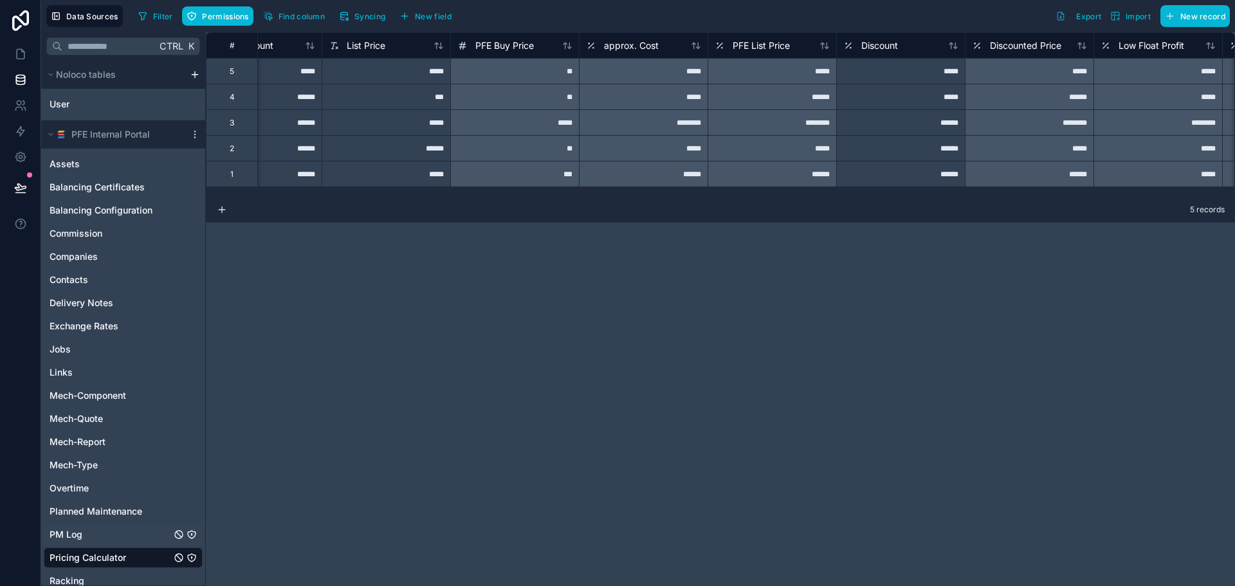
click at [102, 527] on div "PM Log" at bounding box center [123, 534] width 159 height 21
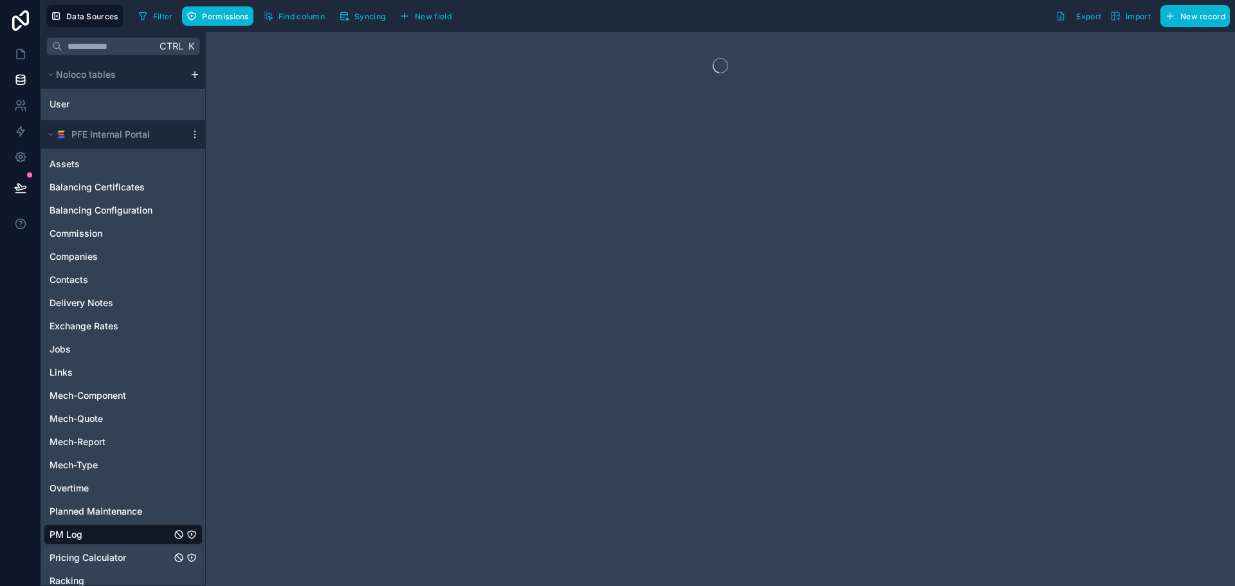
click at [100, 559] on span "Pricing Calculator" at bounding box center [88, 557] width 77 height 13
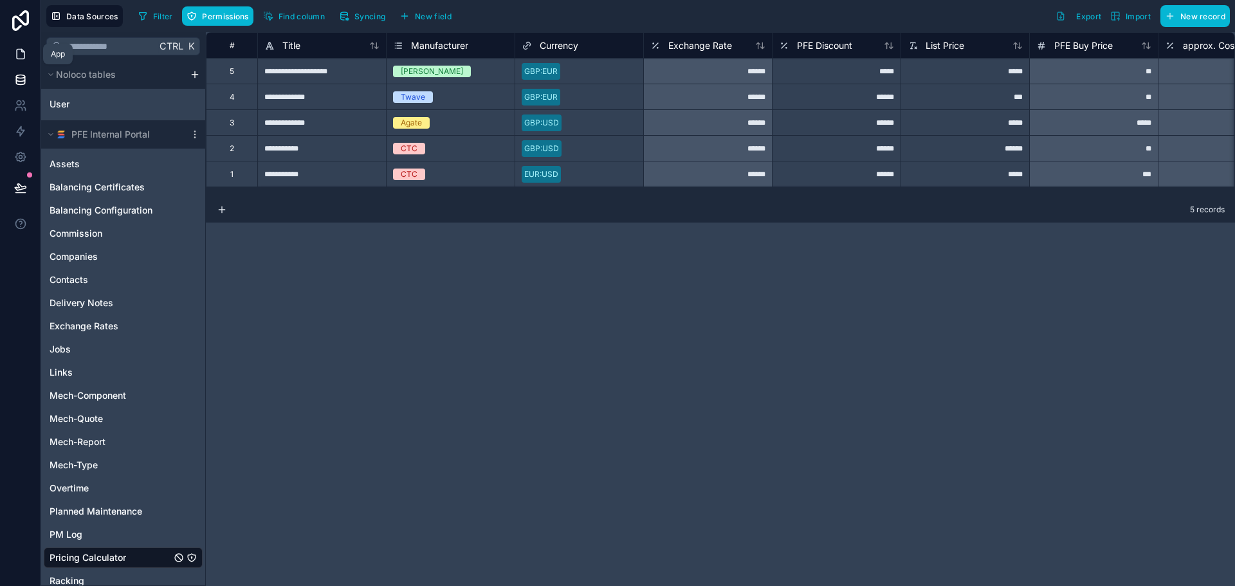
click at [27, 53] on link at bounding box center [20, 54] width 41 height 26
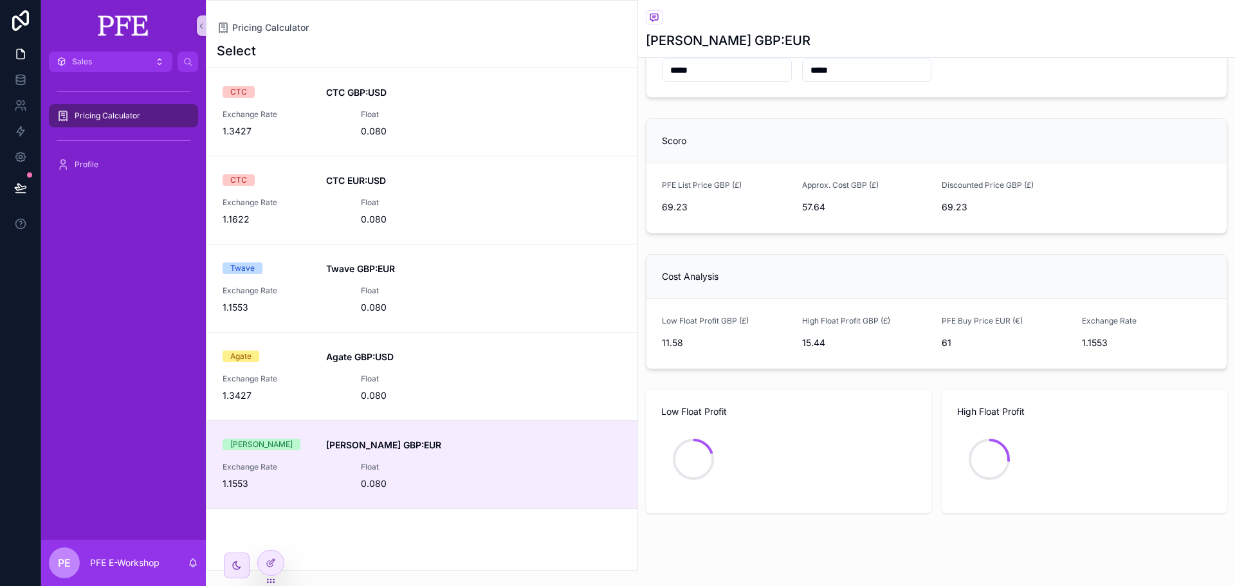
scroll to position [372, 0]
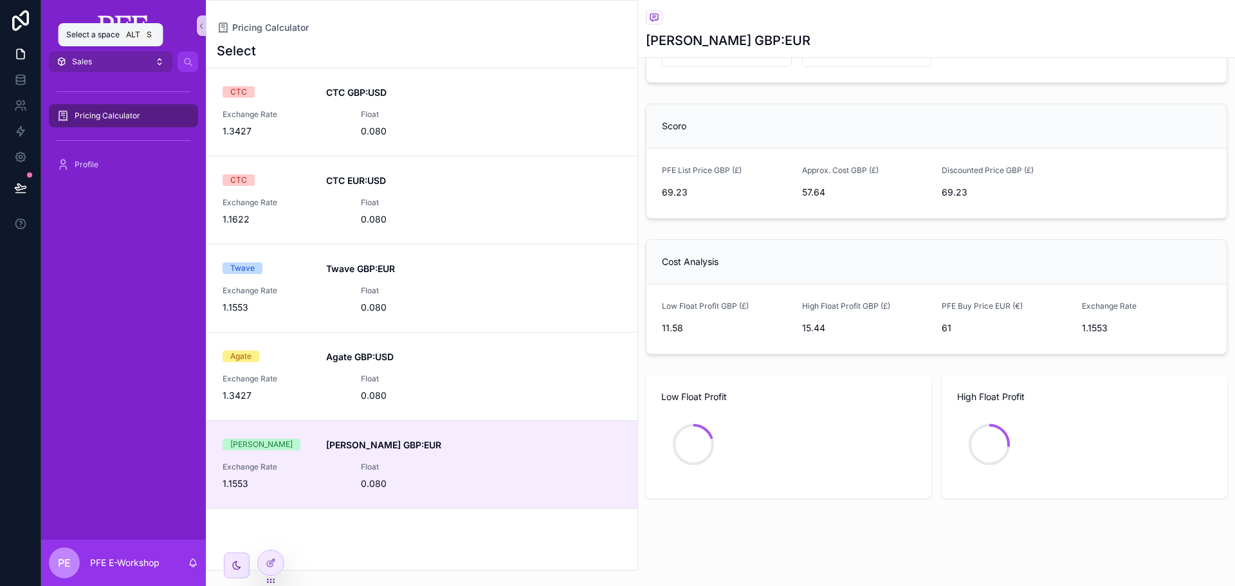
click at [62, 64] on icon "scrollable content" at bounding box center [62, 62] width 10 height 10
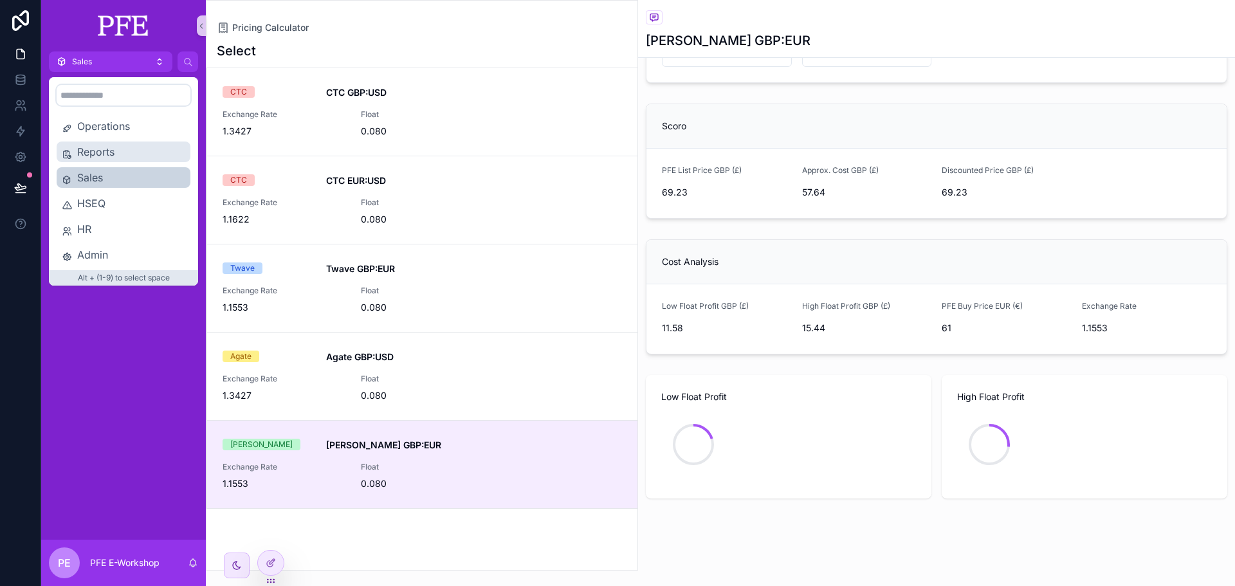
click at [133, 153] on span "Reports" at bounding box center [131, 151] width 108 height 15
